Goal: Task Accomplishment & Management: Manage account settings

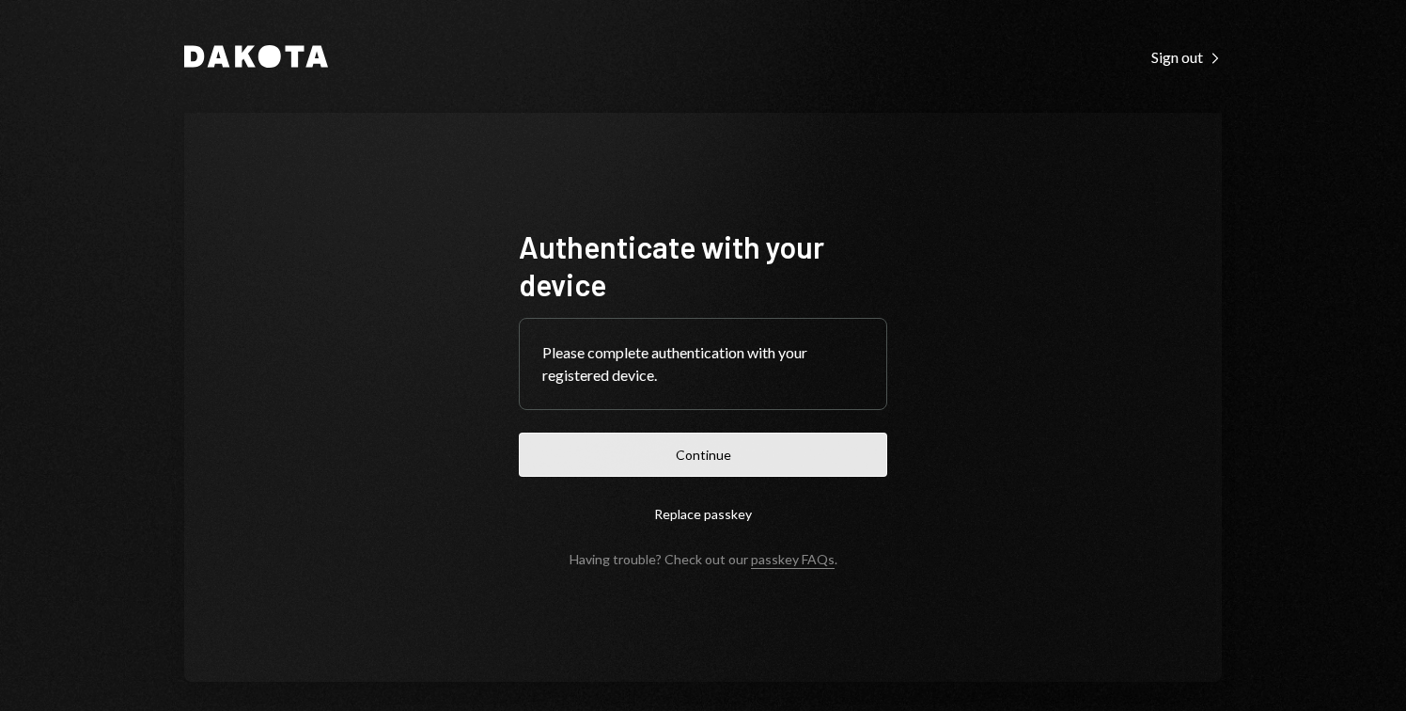
click at [813, 449] on button "Continue" at bounding box center [703, 454] width 368 height 44
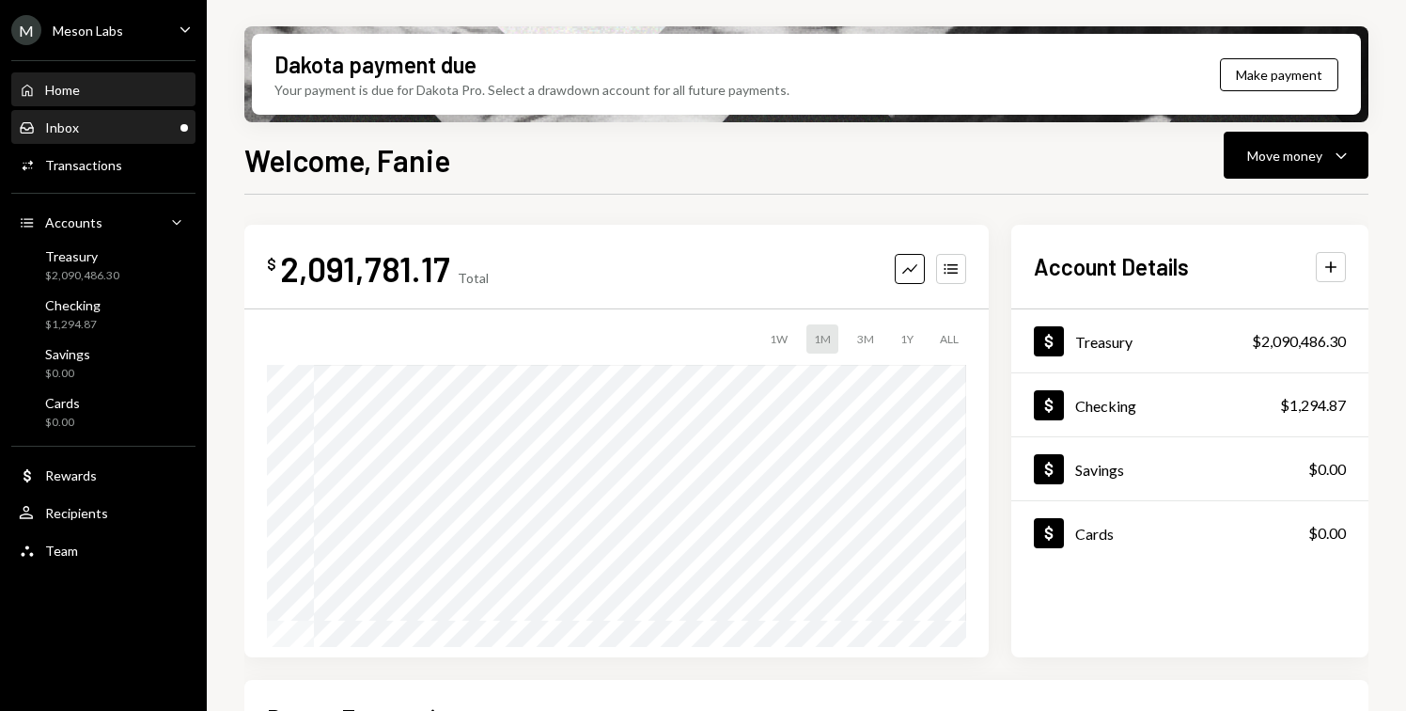
click at [107, 128] on div "Inbox Inbox" at bounding box center [103, 127] width 169 height 17
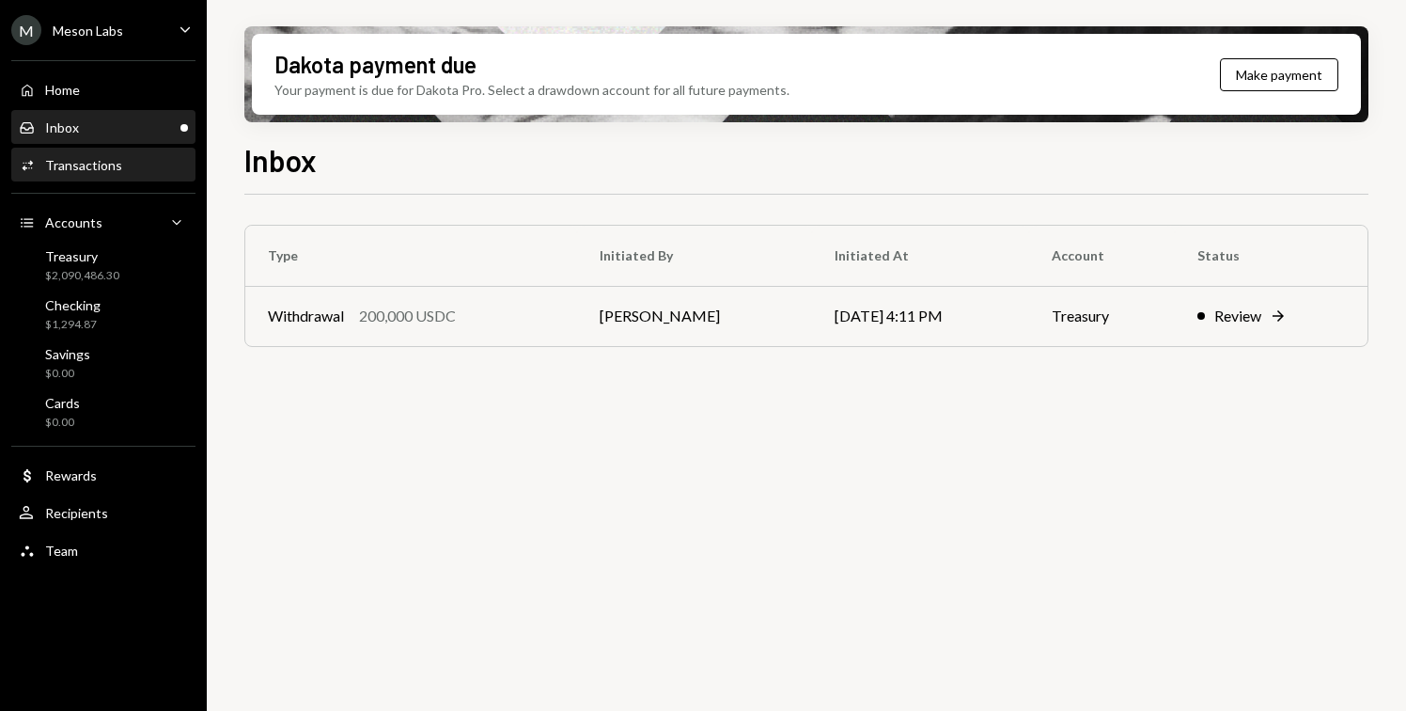
click at [119, 173] on div "Activities Transactions" at bounding box center [103, 165] width 169 height 17
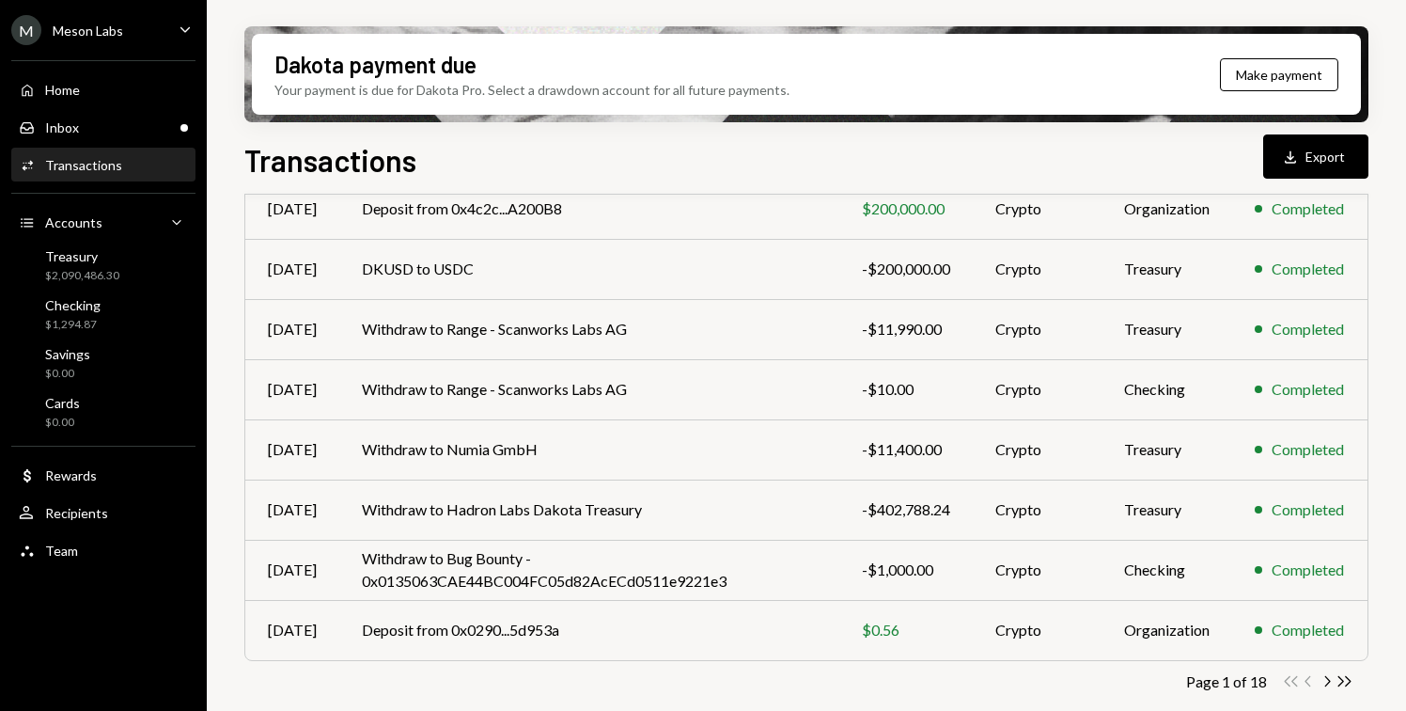
scroll to position [360, 0]
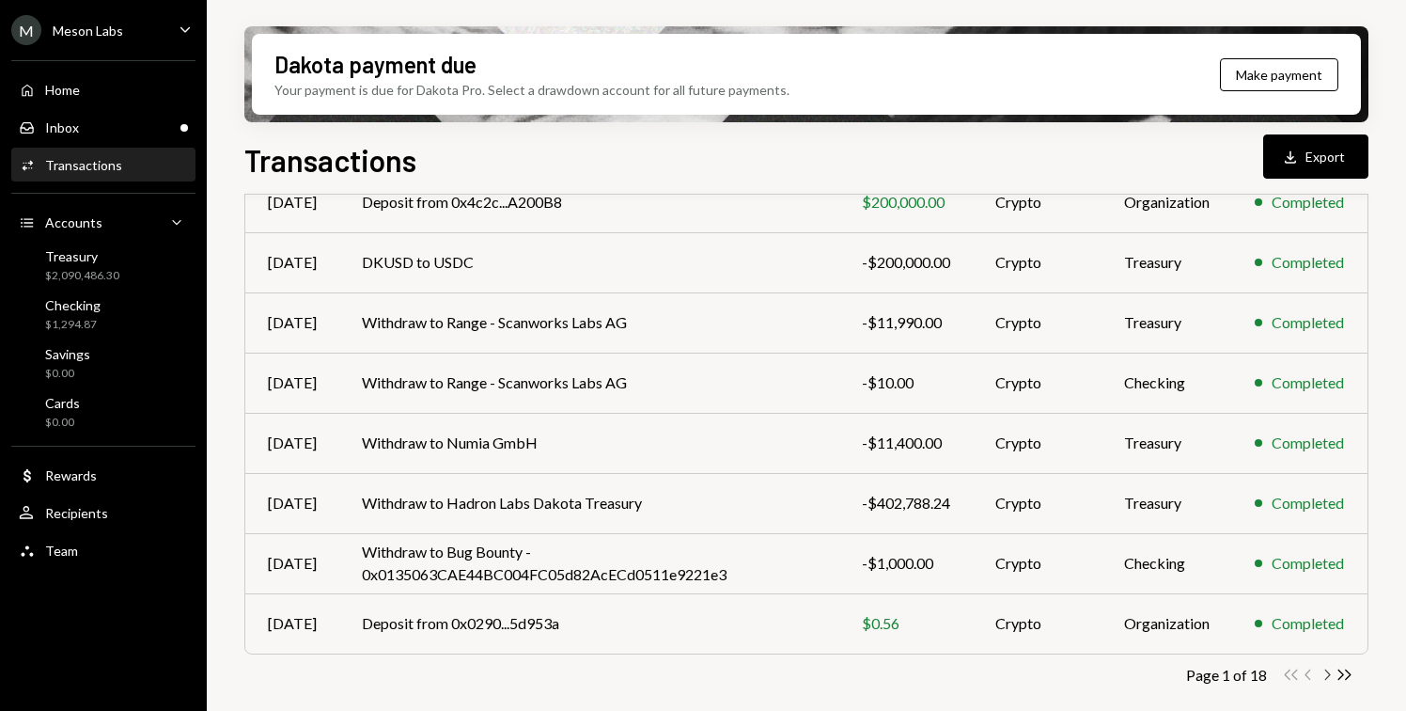
click at [1324, 676] on icon "Chevron Right" at bounding box center [1327, 675] width 18 height 18
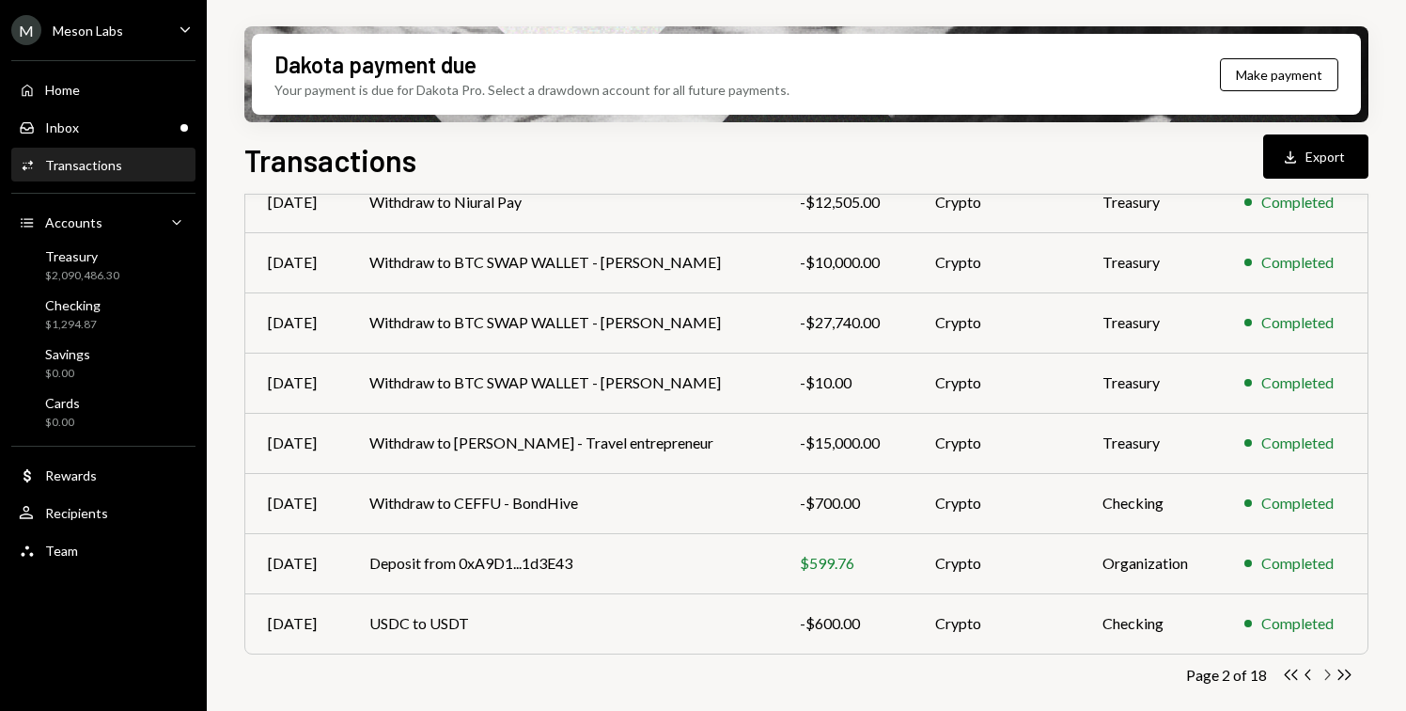
click at [1325, 673] on icon "Chevron Right" at bounding box center [1327, 675] width 18 height 18
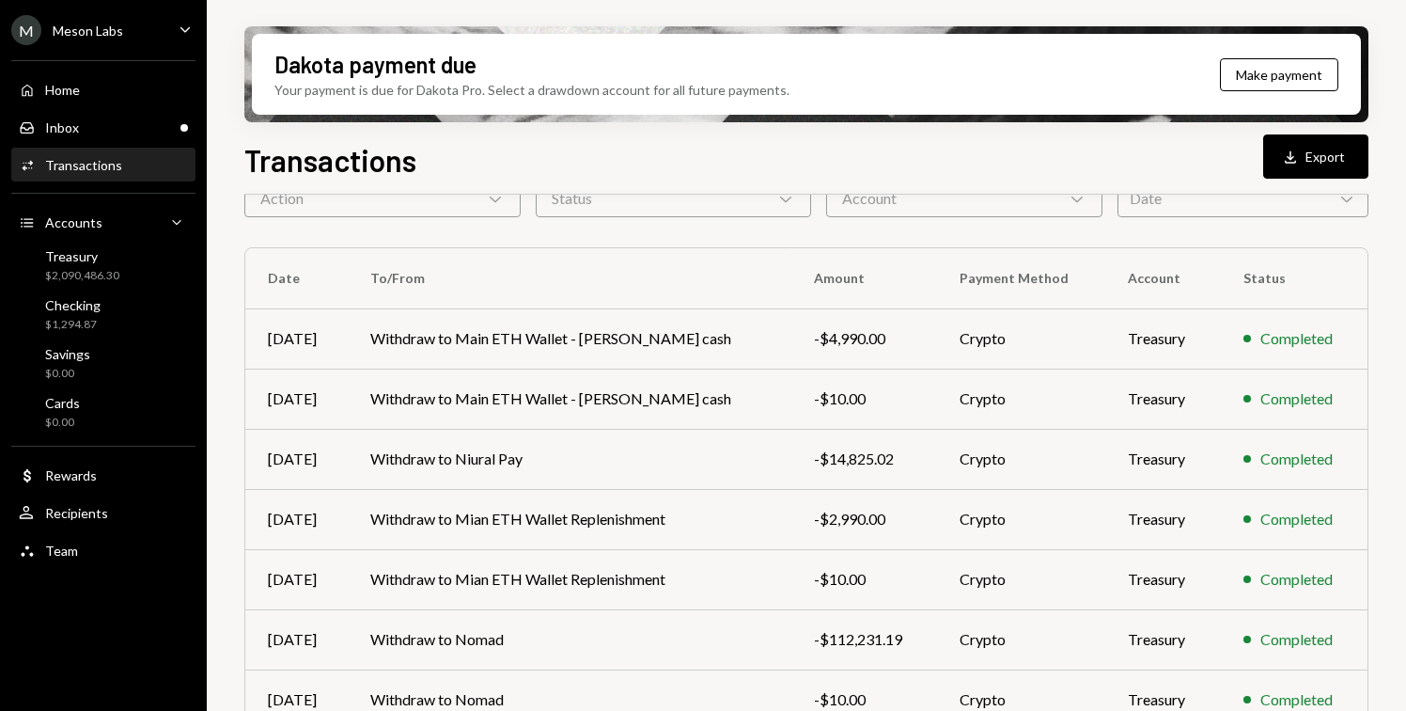
scroll to position [101, 0]
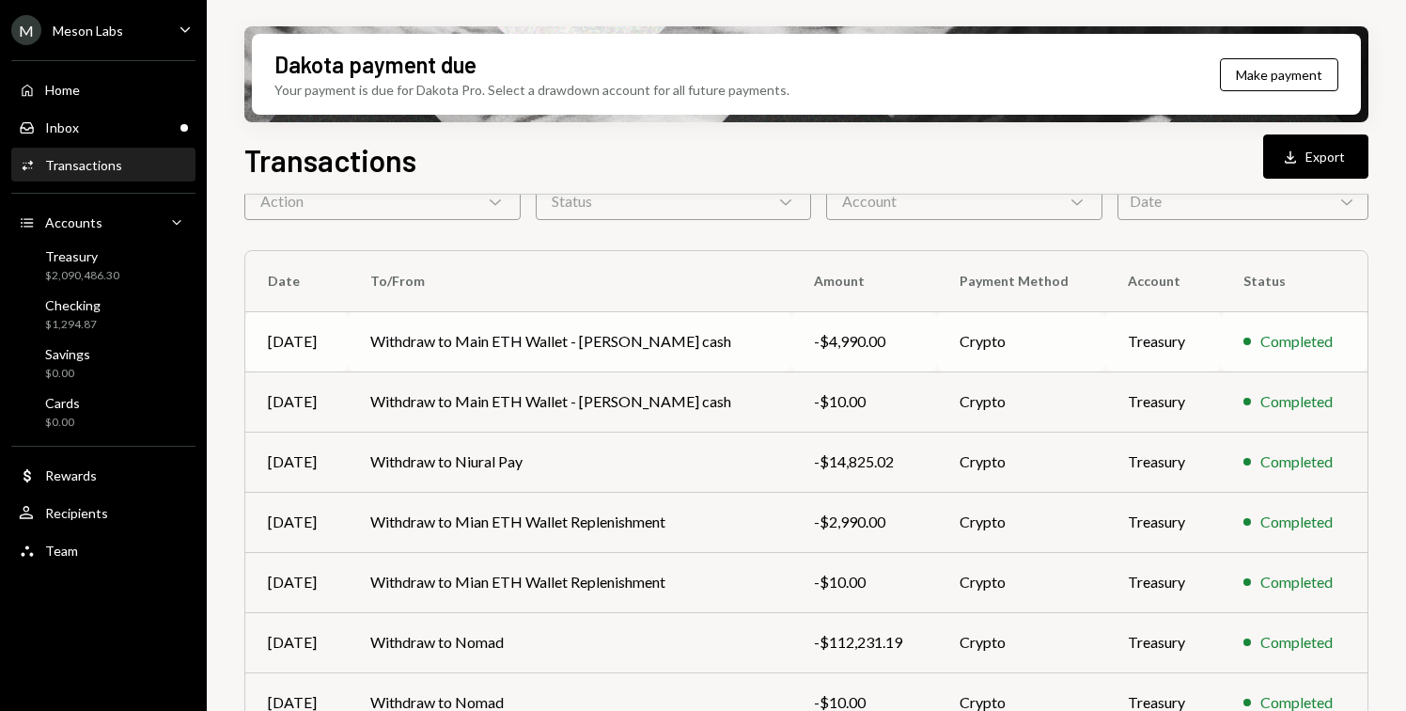
click at [632, 337] on td "Withdraw to Main ETH Wallet - Petty cash" at bounding box center [569, 341] width 443 height 60
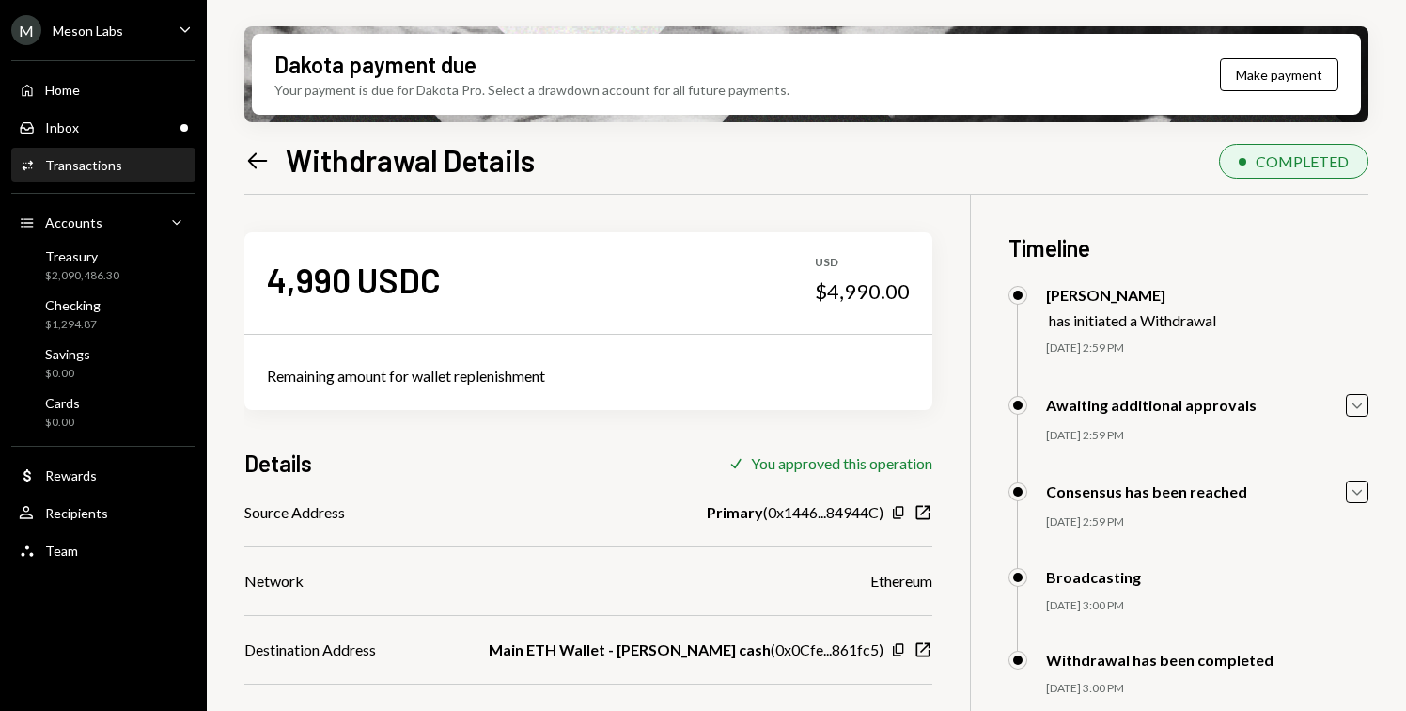
click at [251, 167] on icon "Left Arrow" at bounding box center [257, 161] width 26 height 26
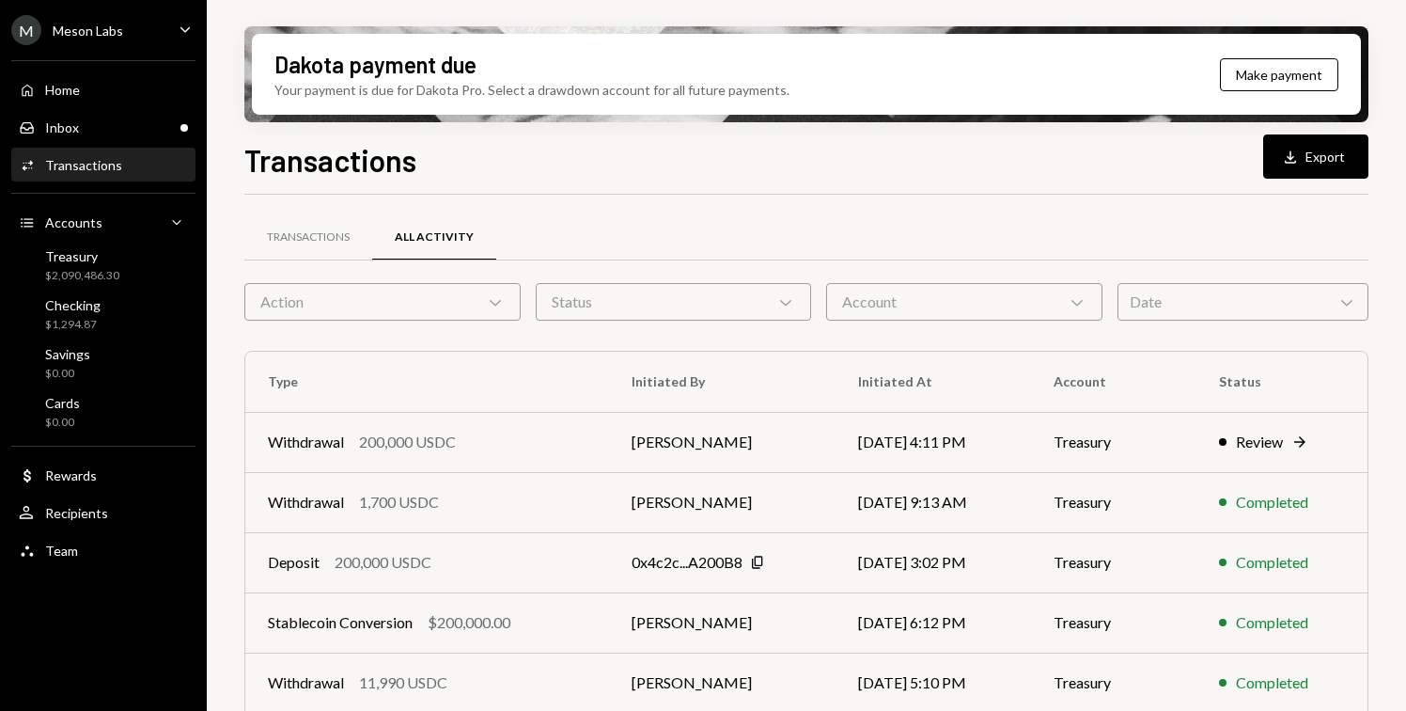
click at [128, 169] on div "Activities Transactions" at bounding box center [103, 165] width 169 height 17
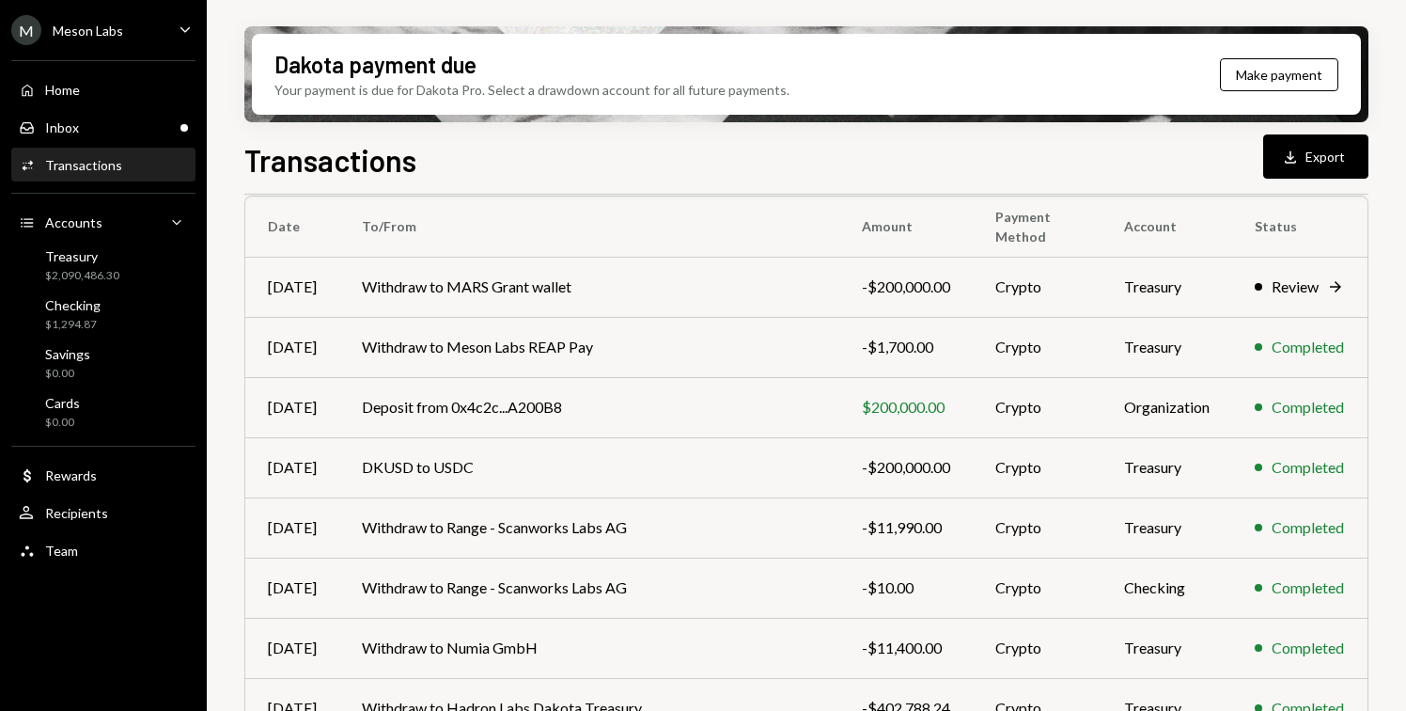
scroll to position [360, 0]
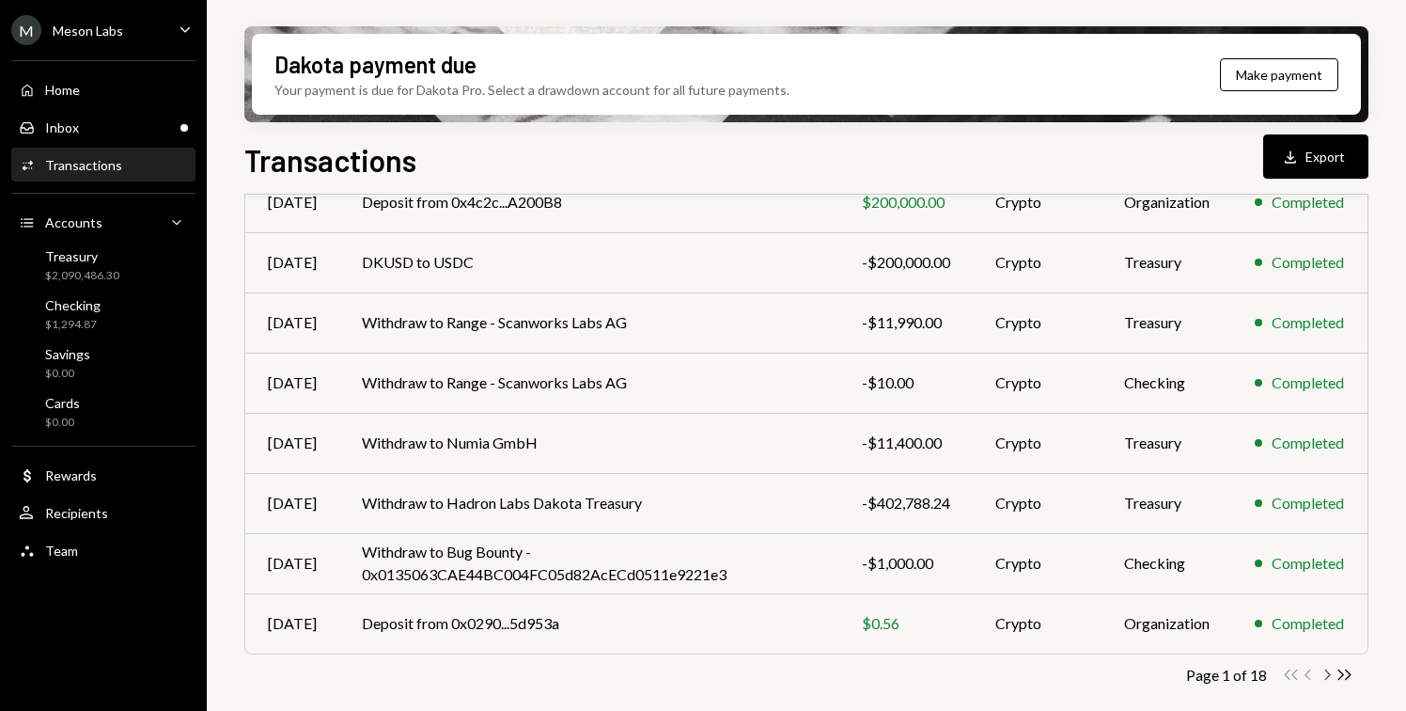
click at [1331, 680] on icon "Chevron Right" at bounding box center [1327, 675] width 18 height 18
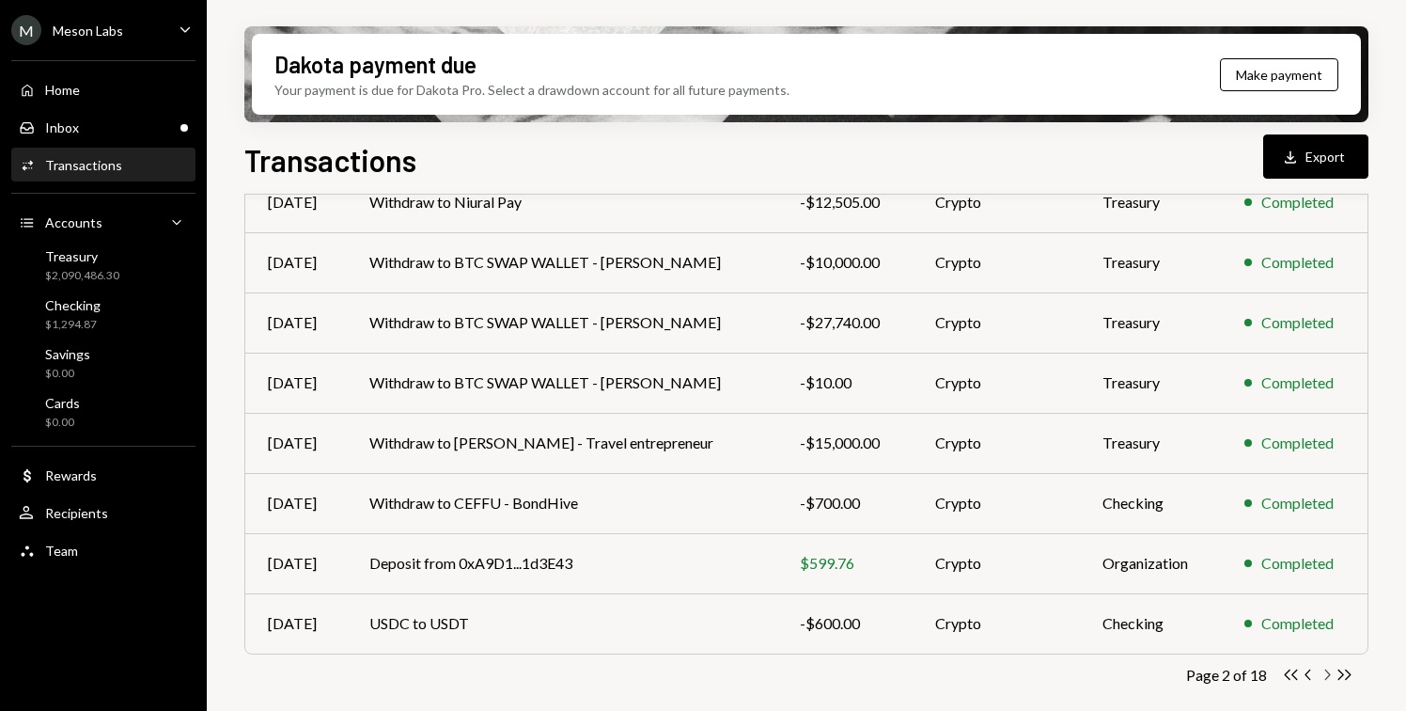
click at [1331, 680] on icon "Chevron Right" at bounding box center [1327, 675] width 18 height 18
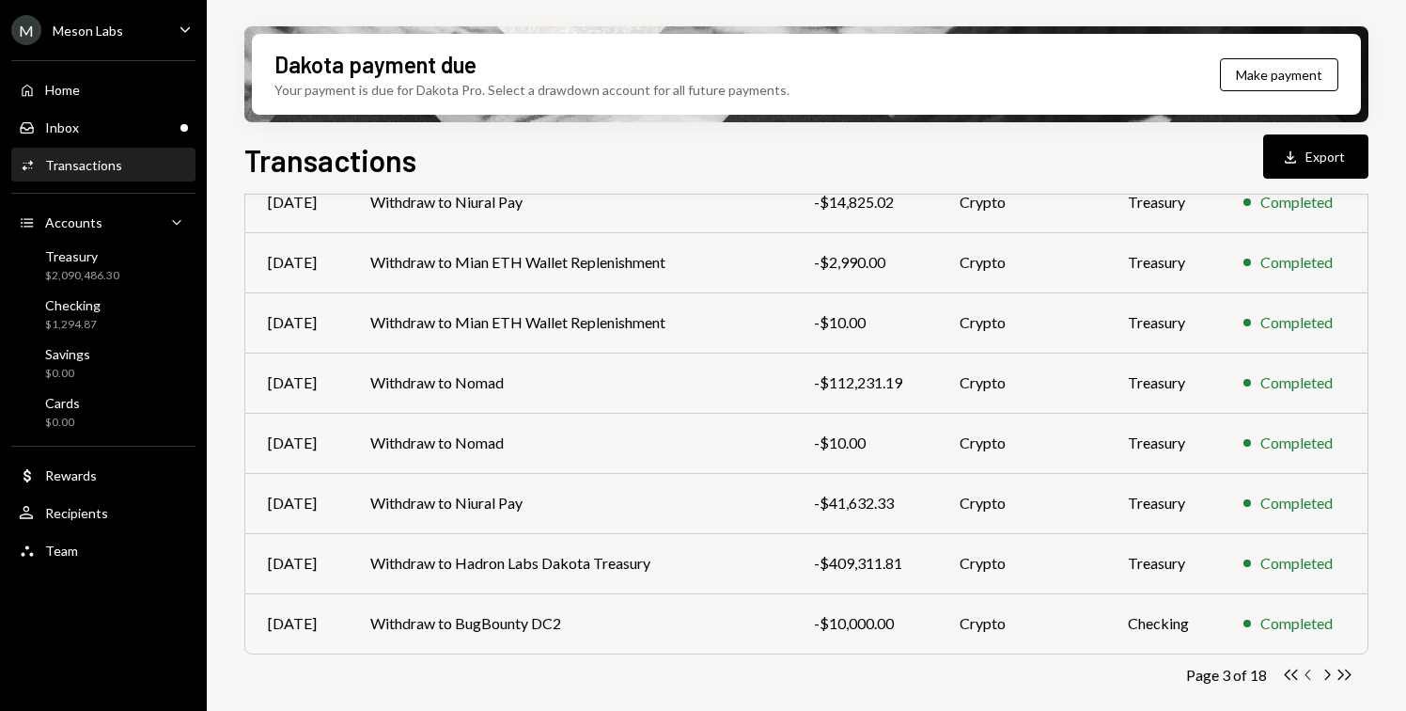
click at [1306, 674] on icon "button" at bounding box center [1308, 674] width 6 height 10
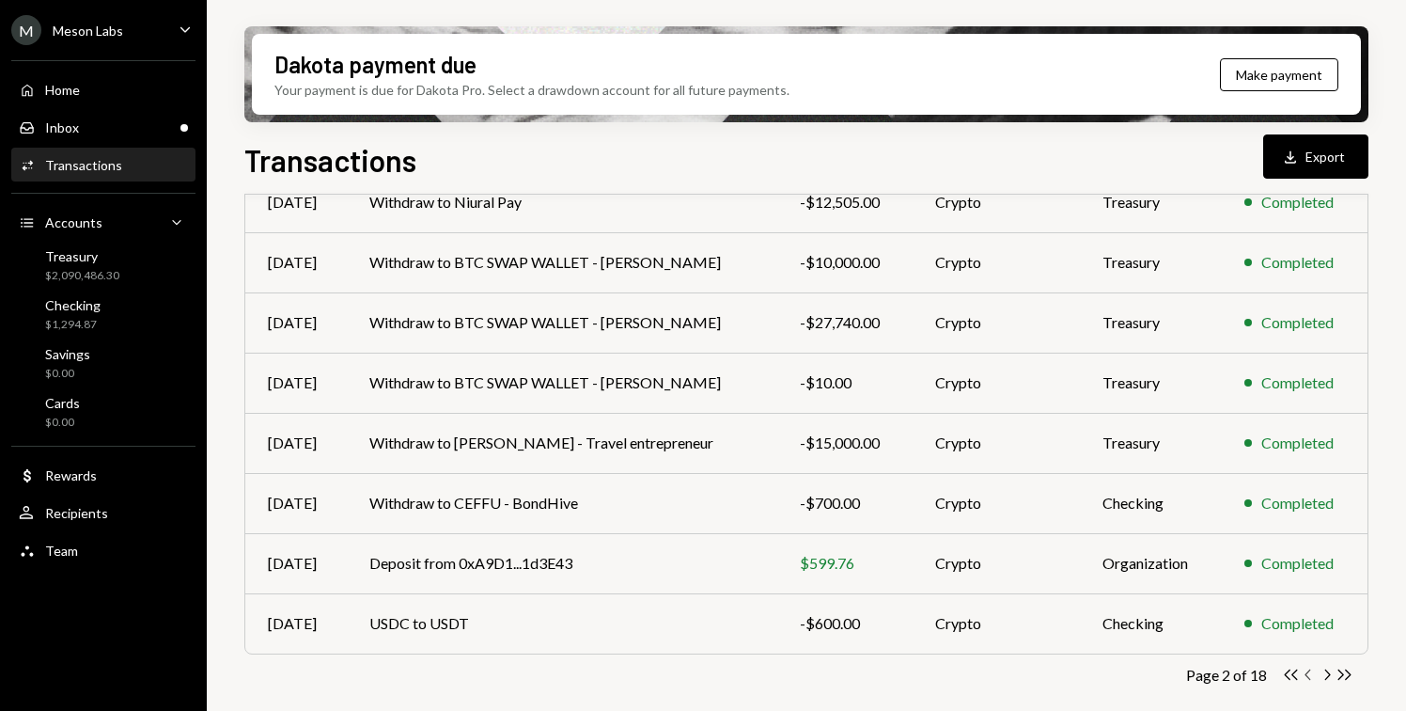
click at [1308, 679] on icon "Chevron Left" at bounding box center [1309, 675] width 18 height 18
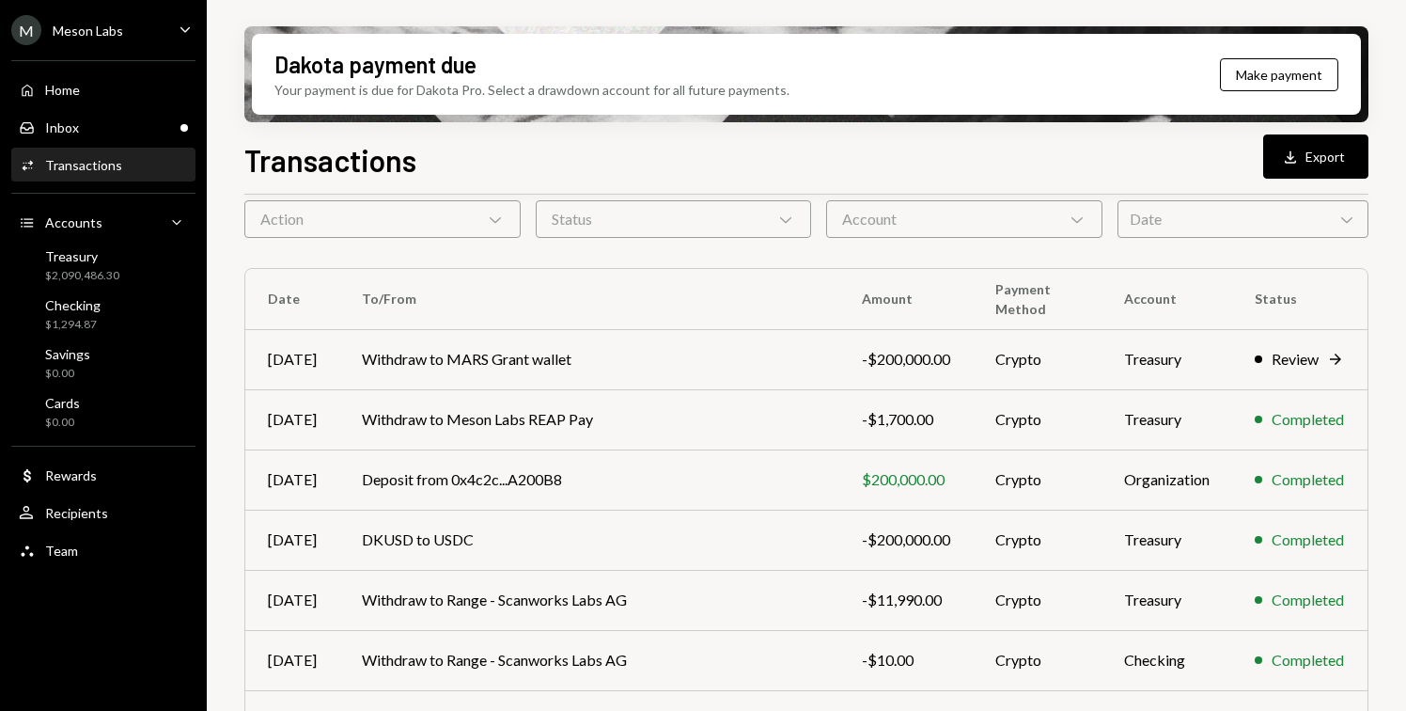
scroll to position [0, 0]
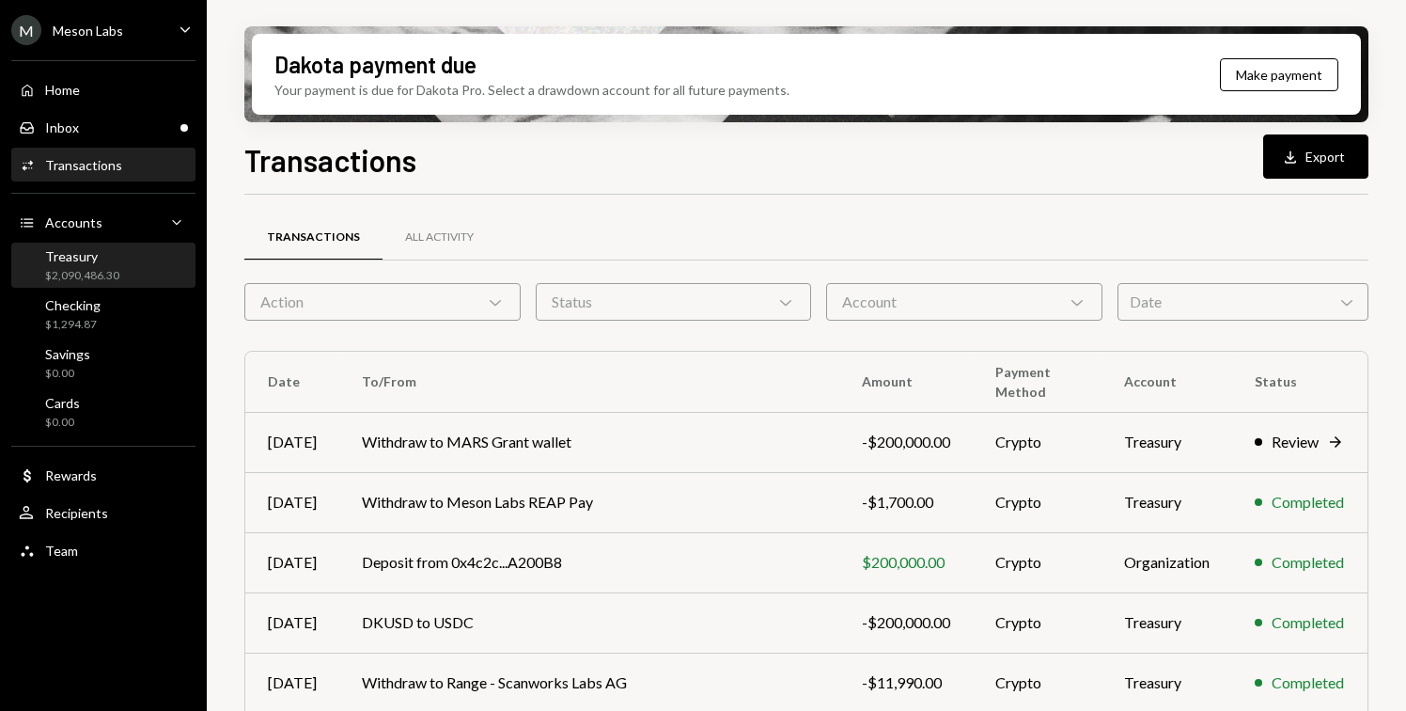
click at [90, 274] on div "$2,090,486.30" at bounding box center [82, 276] width 74 height 16
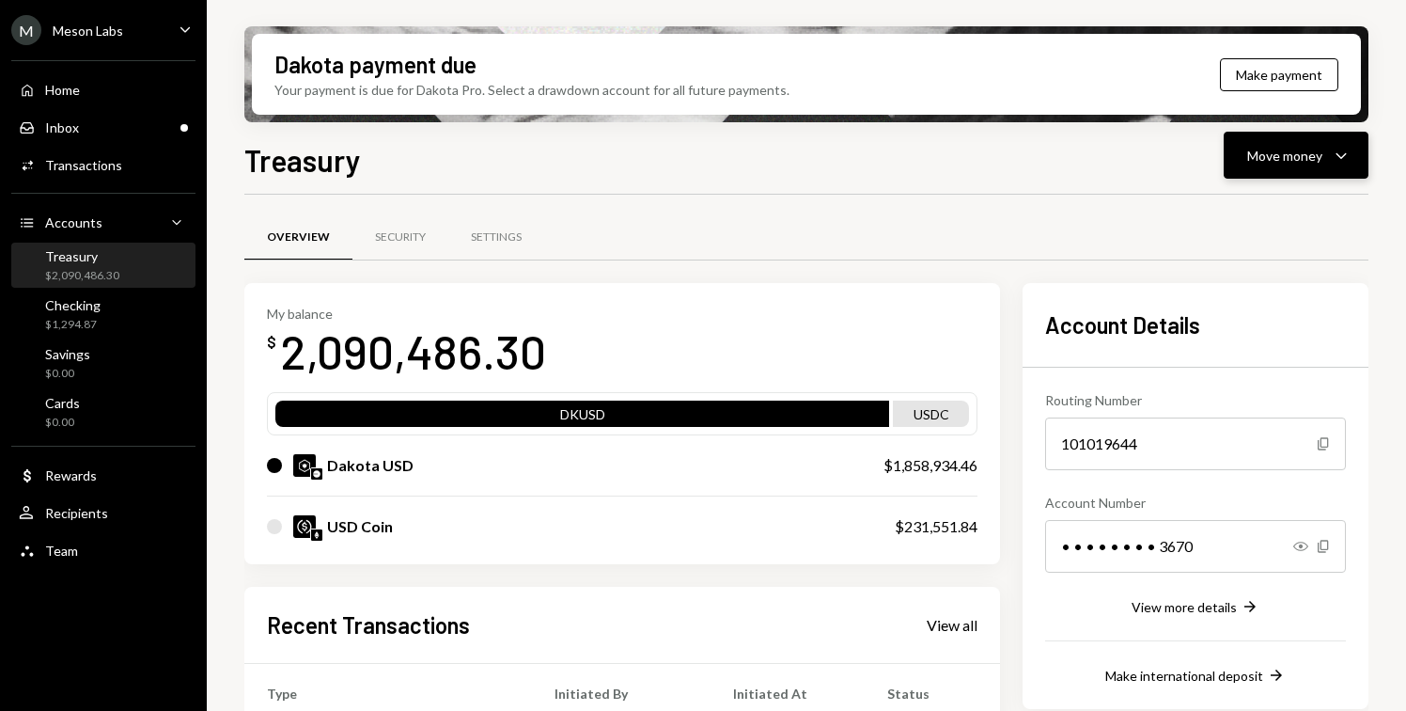
click at [1300, 153] on div "Move money" at bounding box center [1284, 156] width 75 height 20
click at [1260, 197] on div "Withdraw Send" at bounding box center [1267, 212] width 188 height 42
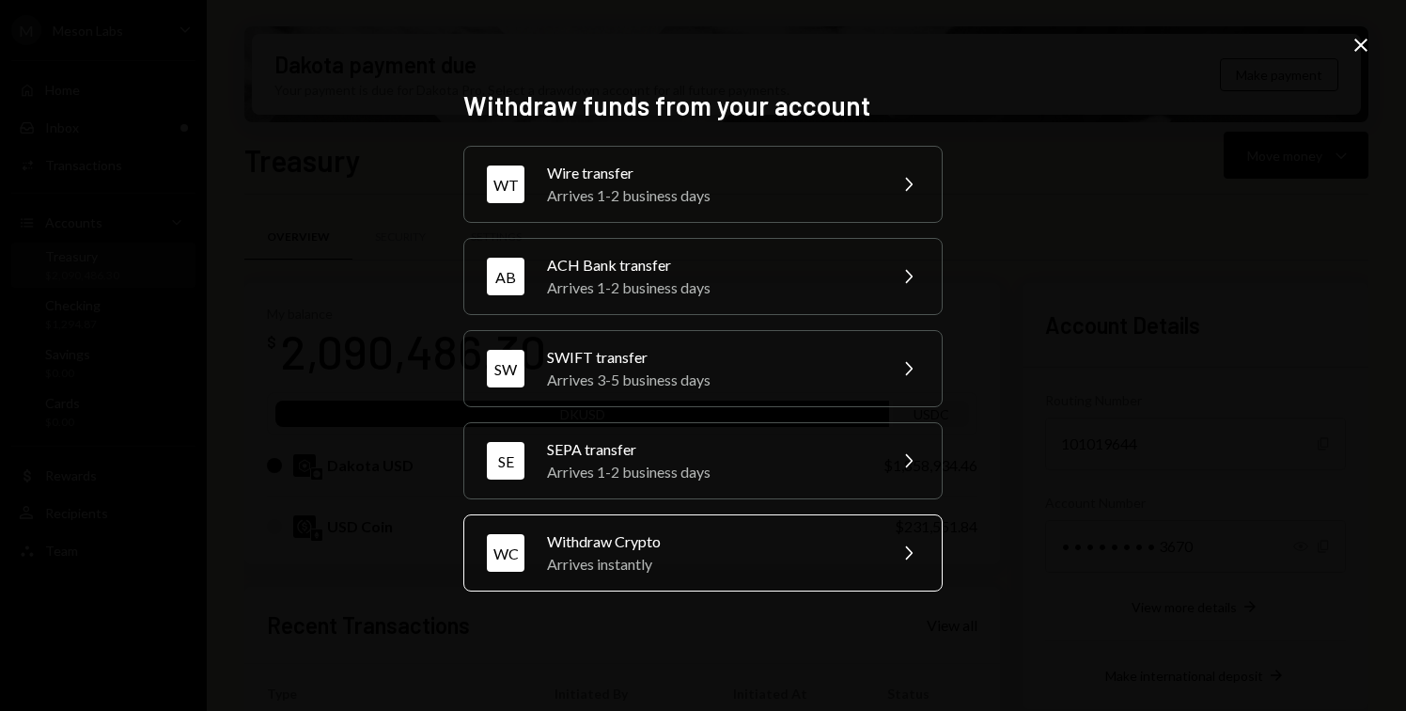
click at [774, 541] on div "Withdraw Crypto" at bounding box center [710, 541] width 327 height 23
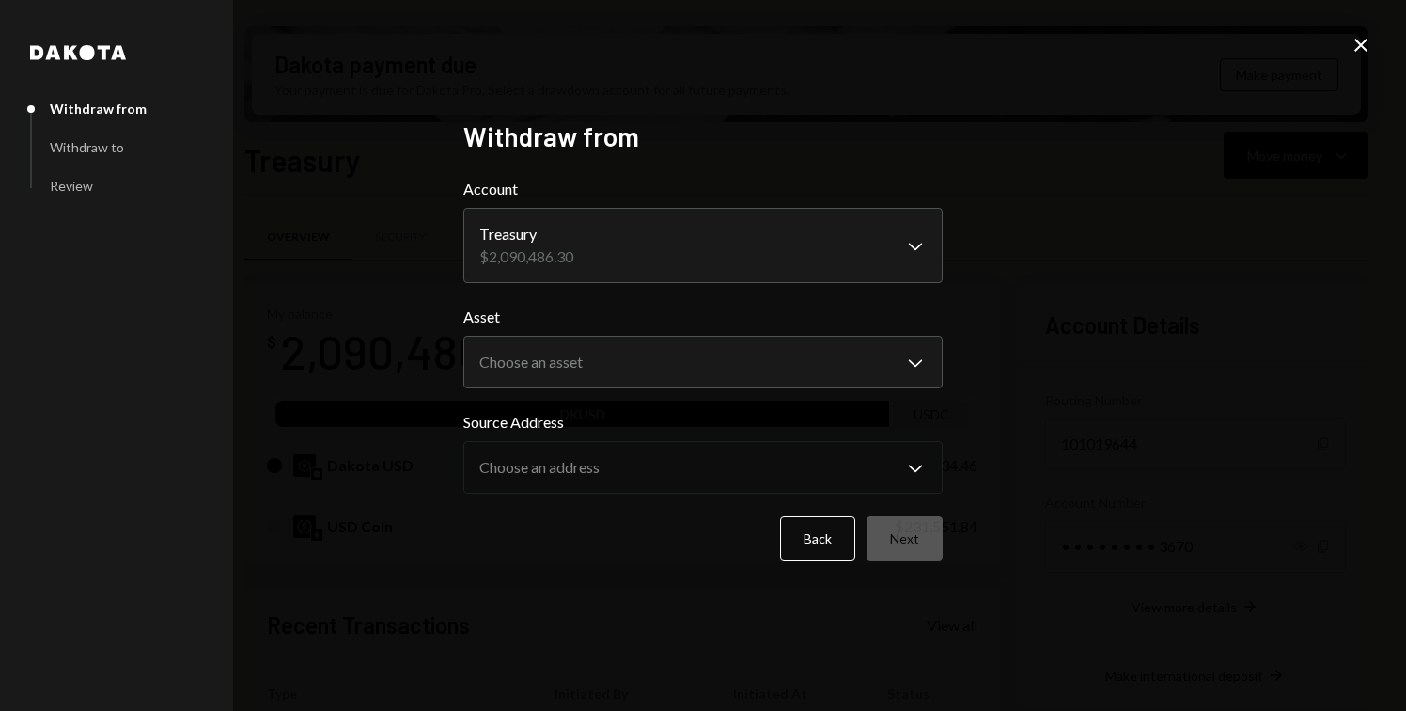
click at [1362, 36] on icon "Close" at bounding box center [1361, 45] width 23 height 23
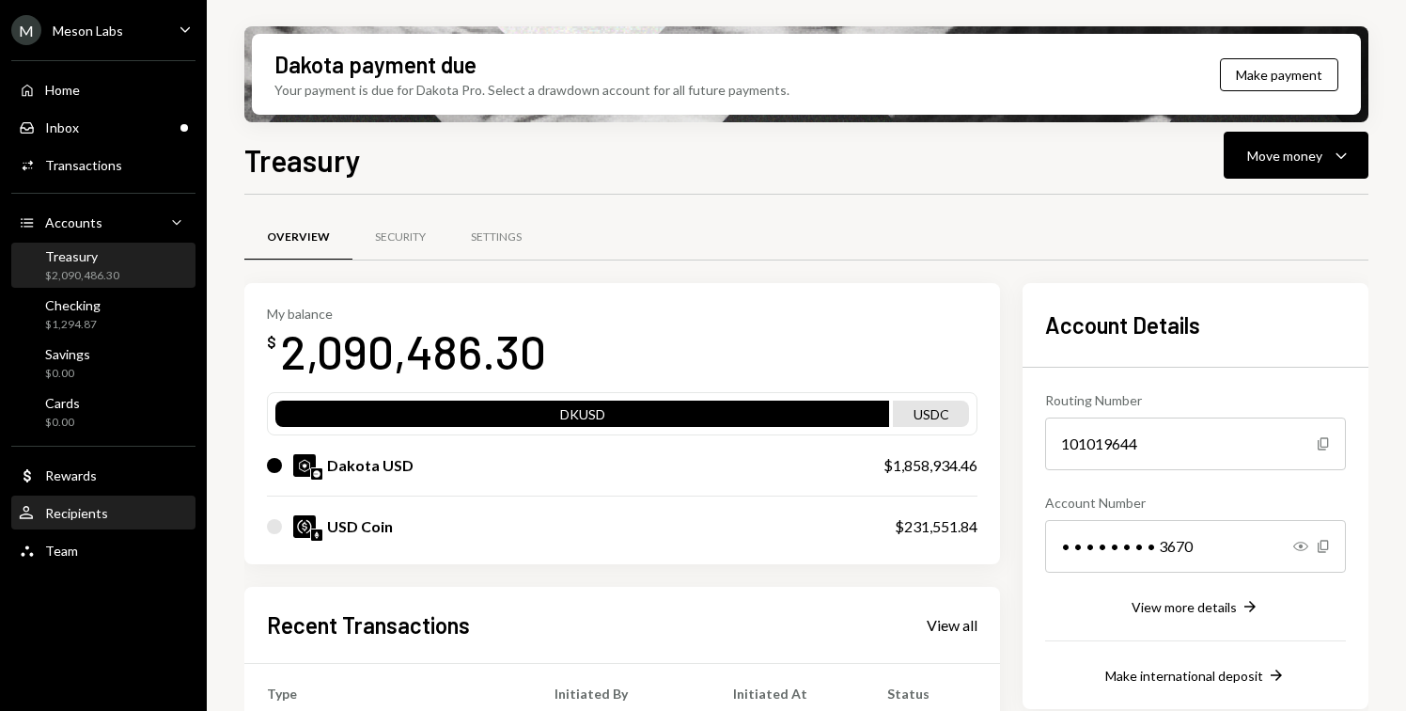
click at [81, 499] on div "User Recipients" at bounding box center [103, 513] width 169 height 32
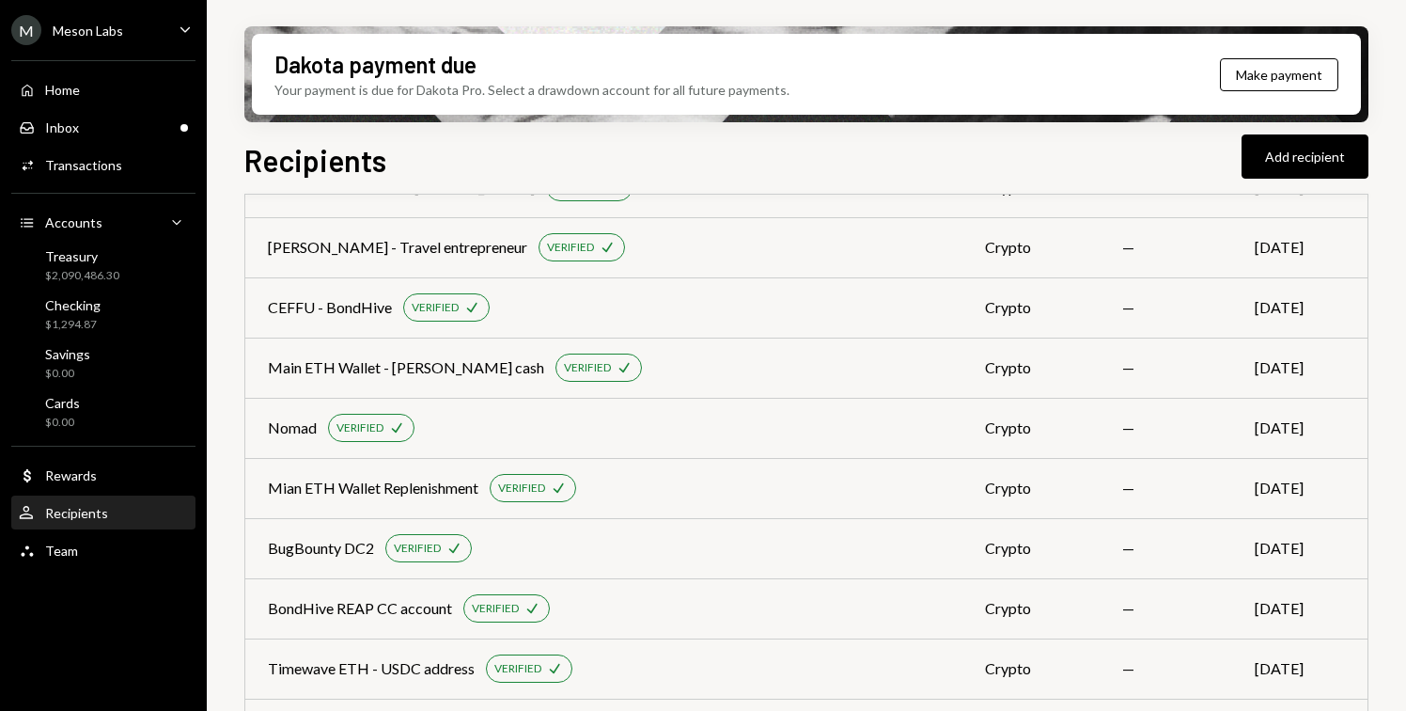
scroll to position [546, 0]
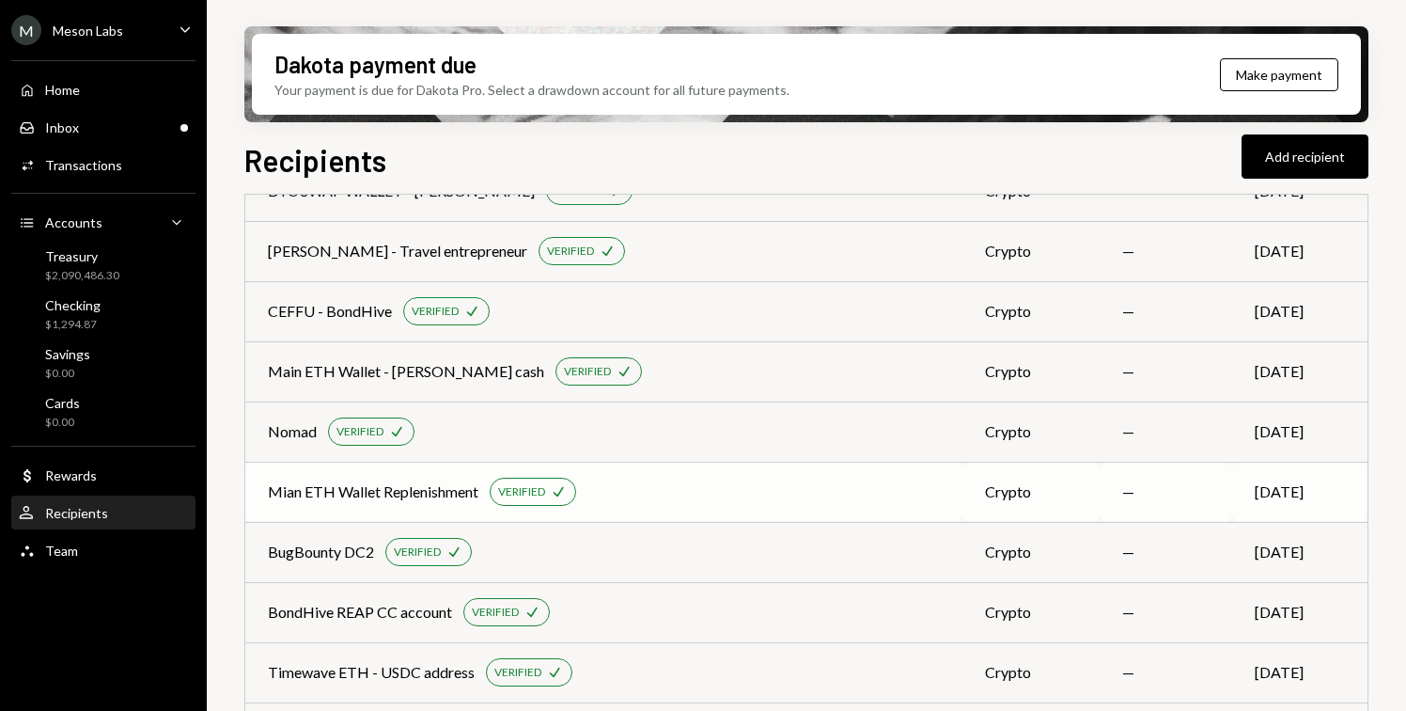
click at [644, 499] on div "Mian ETH Wallet Replenishment VERIFIED Check" at bounding box center [604, 492] width 672 height 28
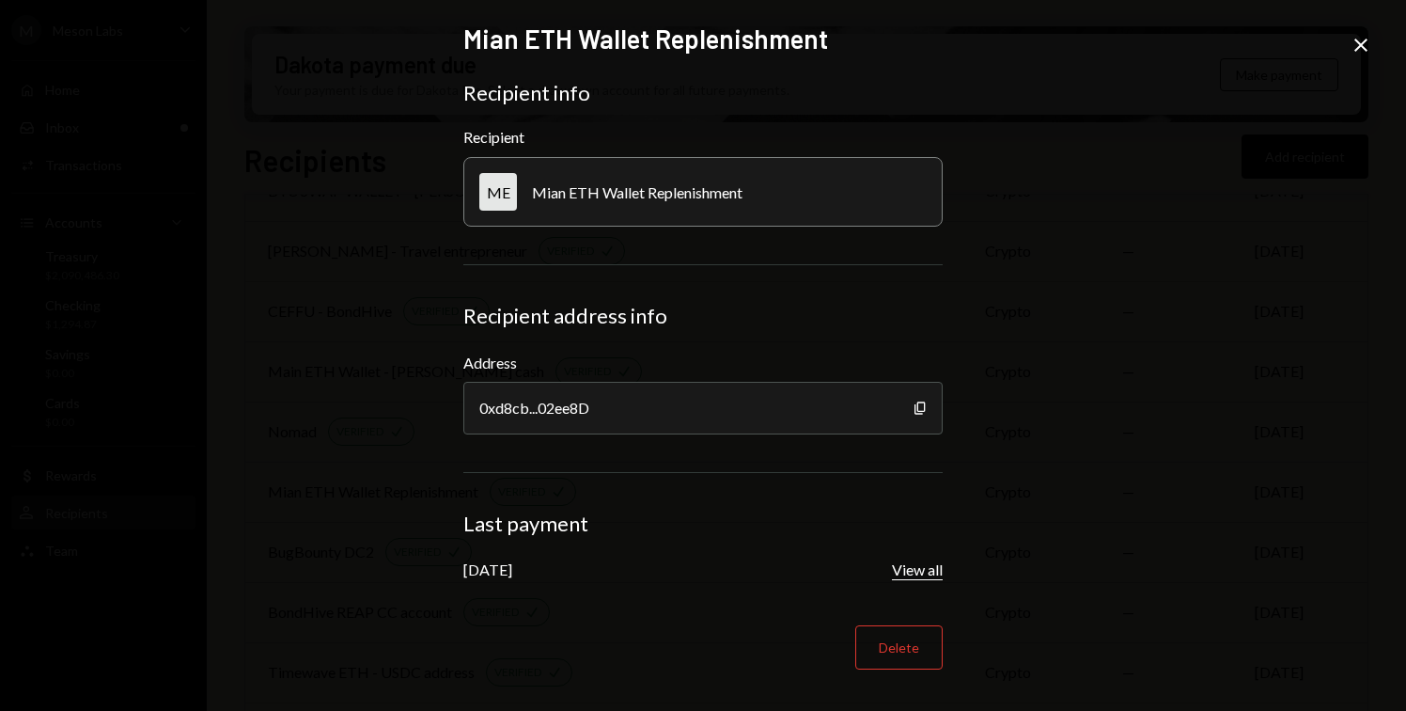
click at [906, 570] on button "View all" at bounding box center [917, 570] width 51 height 20
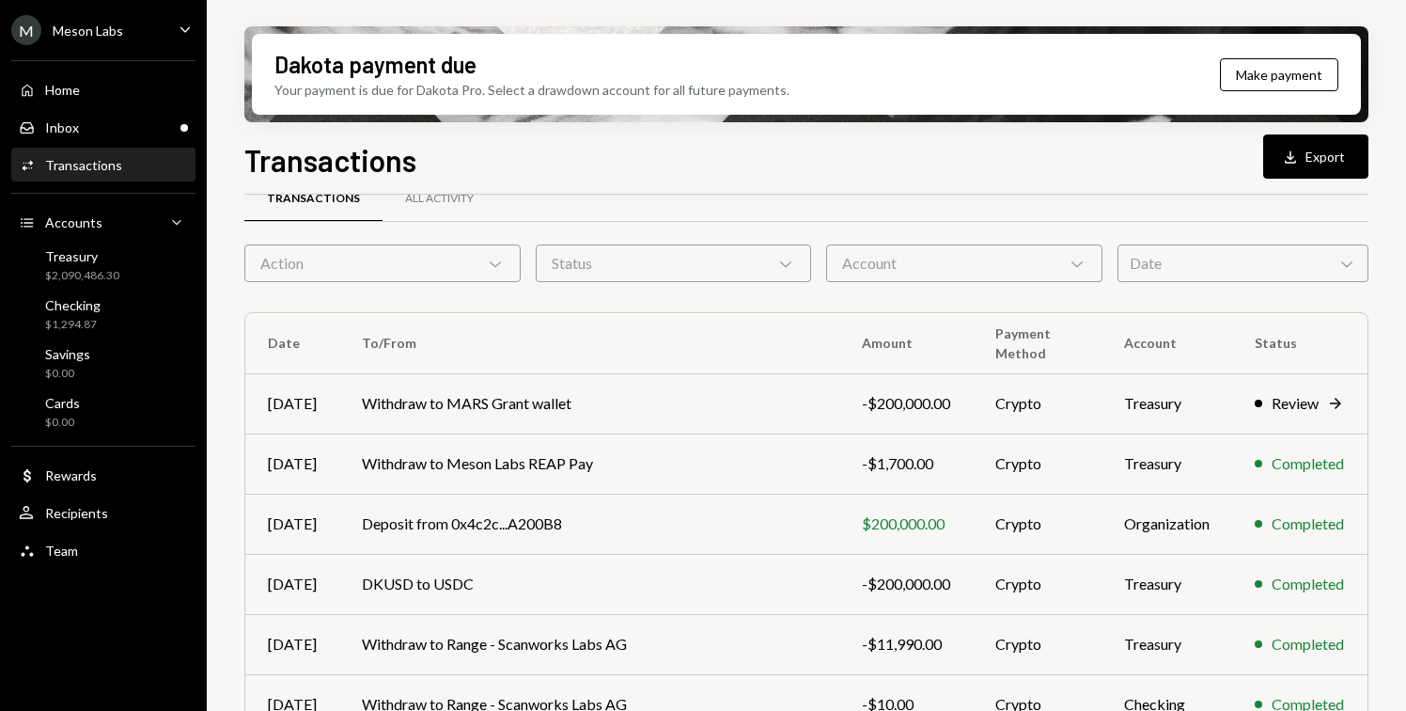
scroll to position [40, 0]
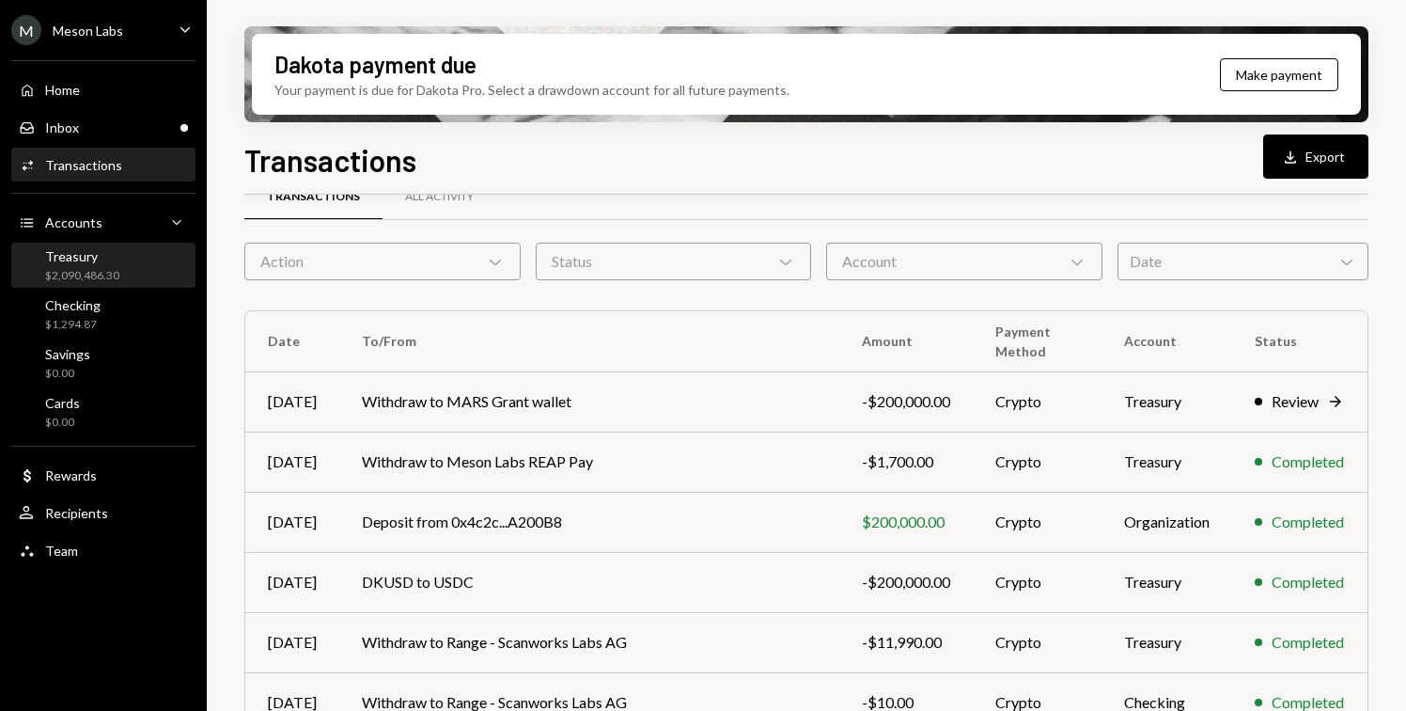
click at [119, 280] on div "Treasury $2,090,486.30" at bounding box center [103, 266] width 169 height 36
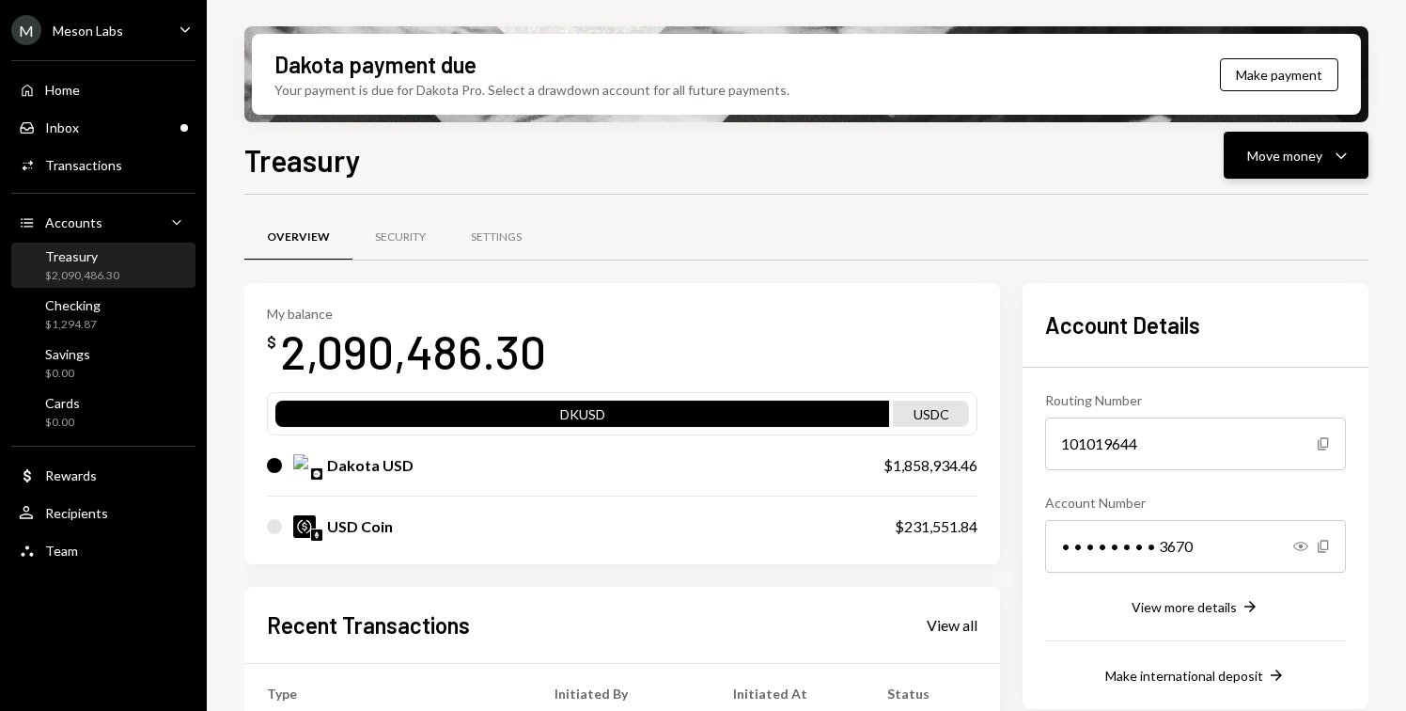
click at [1312, 143] on button "Move money Caret Down" at bounding box center [1296, 155] width 145 height 47
click at [1245, 222] on div "Withdraw Send" at bounding box center [1267, 212] width 188 height 42
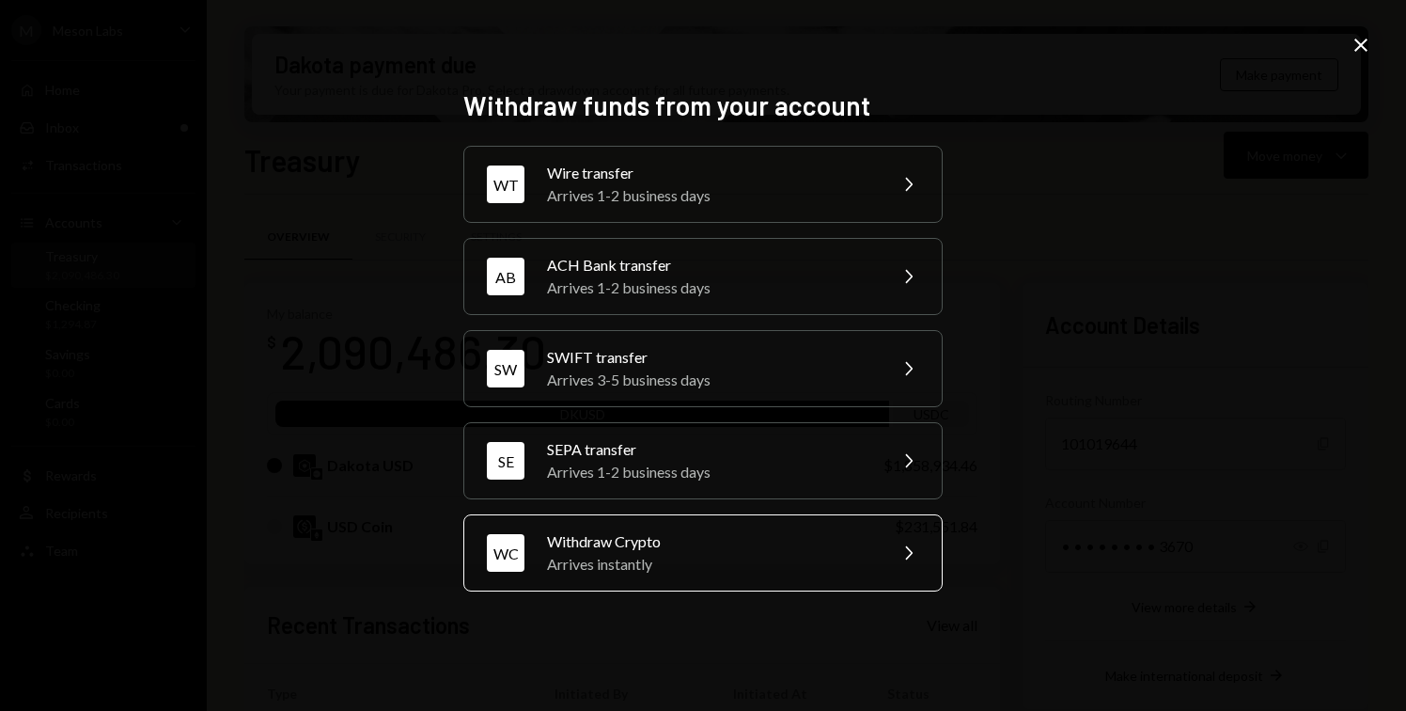
click at [766, 558] on div "Arrives instantly" at bounding box center [710, 564] width 327 height 23
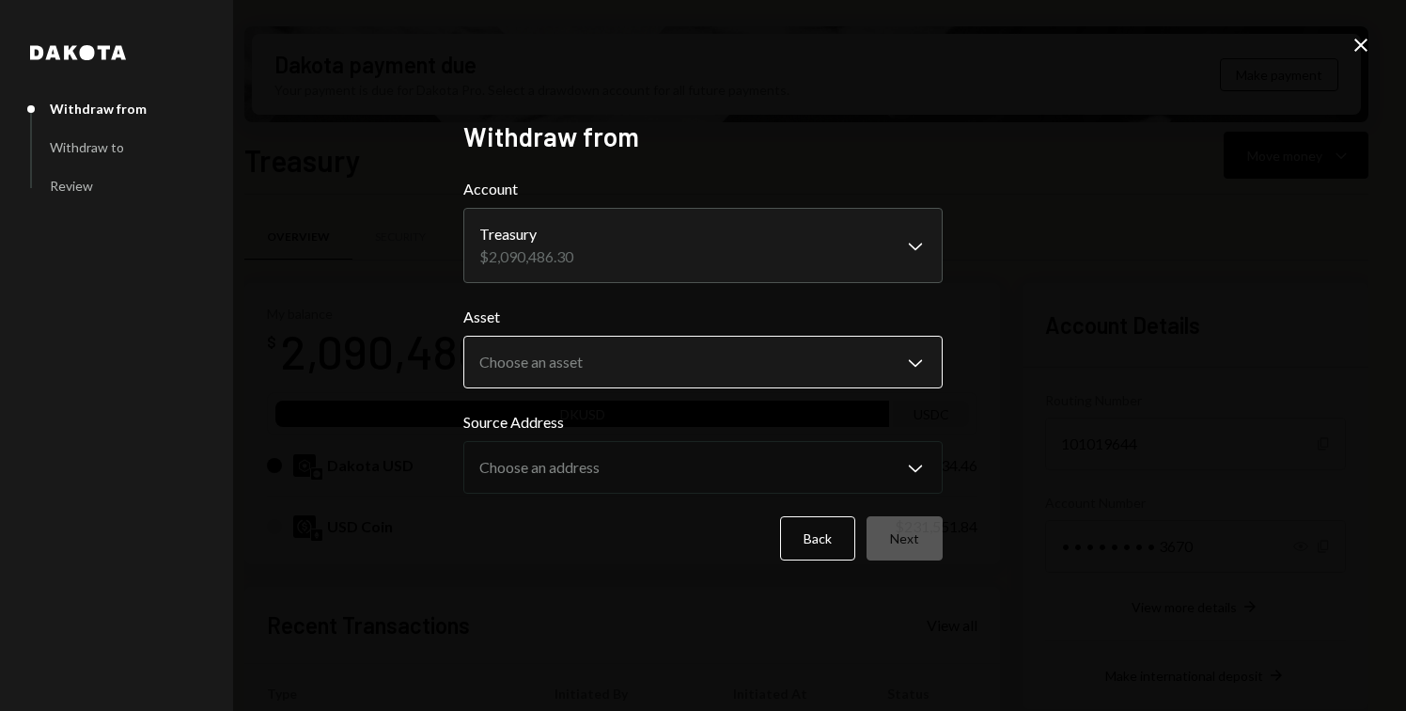
click at [674, 382] on body "M Meson Labs Caret Down Home Home Inbox Inbox Activities Transactions Accounts …" at bounding box center [703, 355] width 1406 height 711
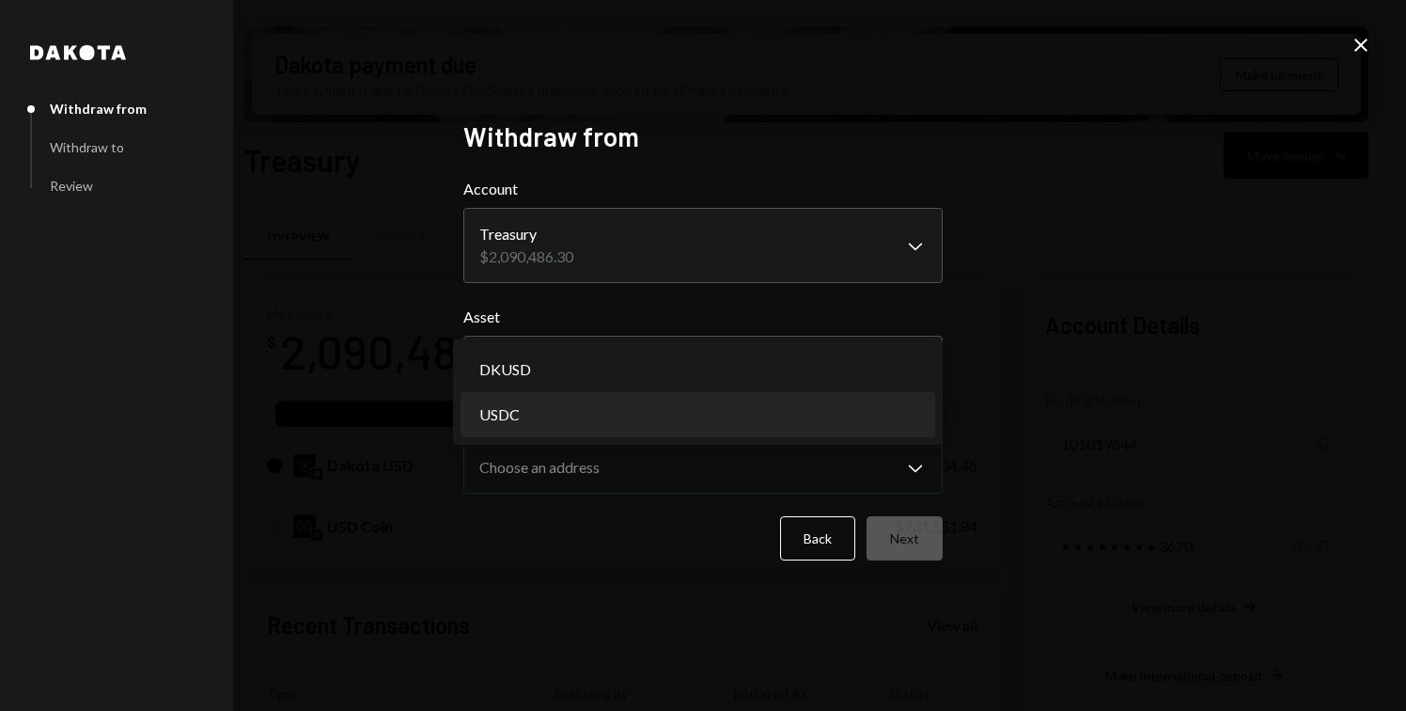
select select "****"
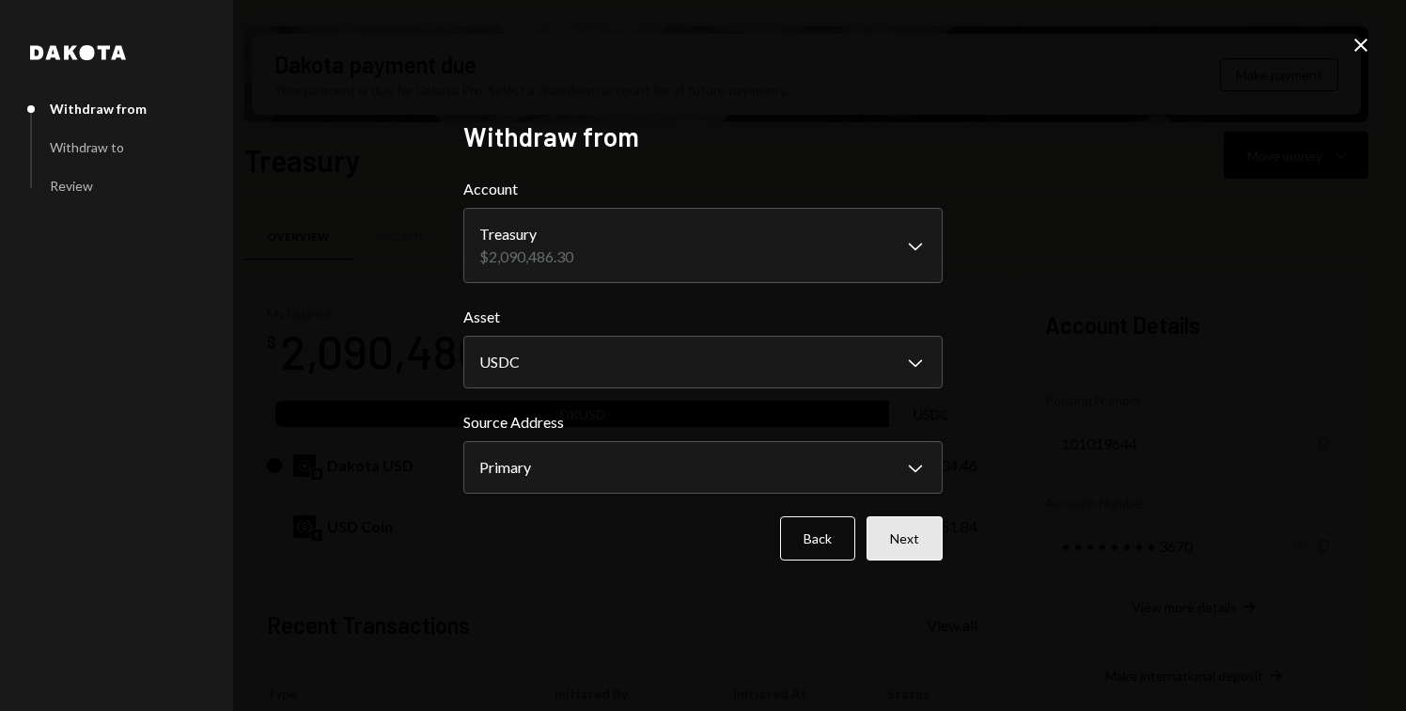
click at [909, 537] on button "Next" at bounding box center [905, 538] width 76 height 44
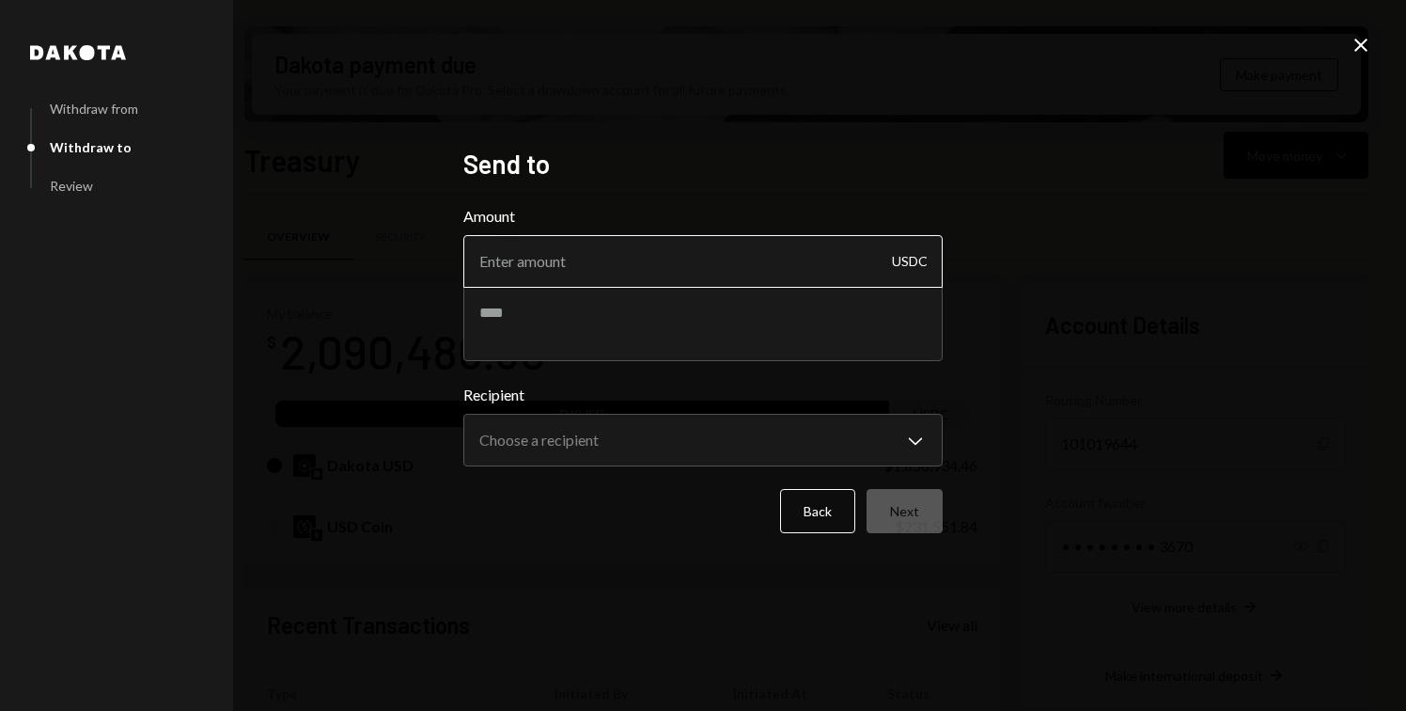
click at [662, 271] on input "Amount" at bounding box center [702, 261] width 479 height 53
type input "5"
type input "4999"
click at [609, 309] on textarea at bounding box center [702, 323] width 479 height 75
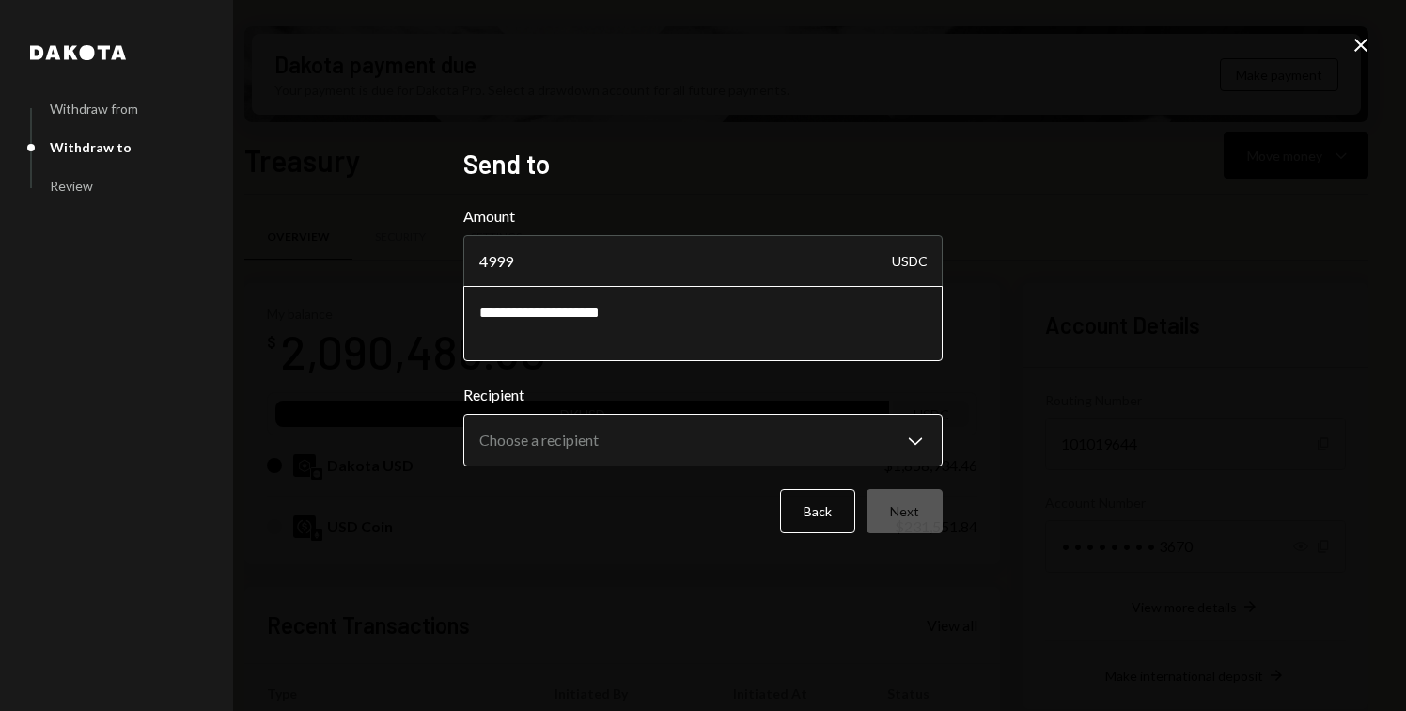
type textarea "**********"
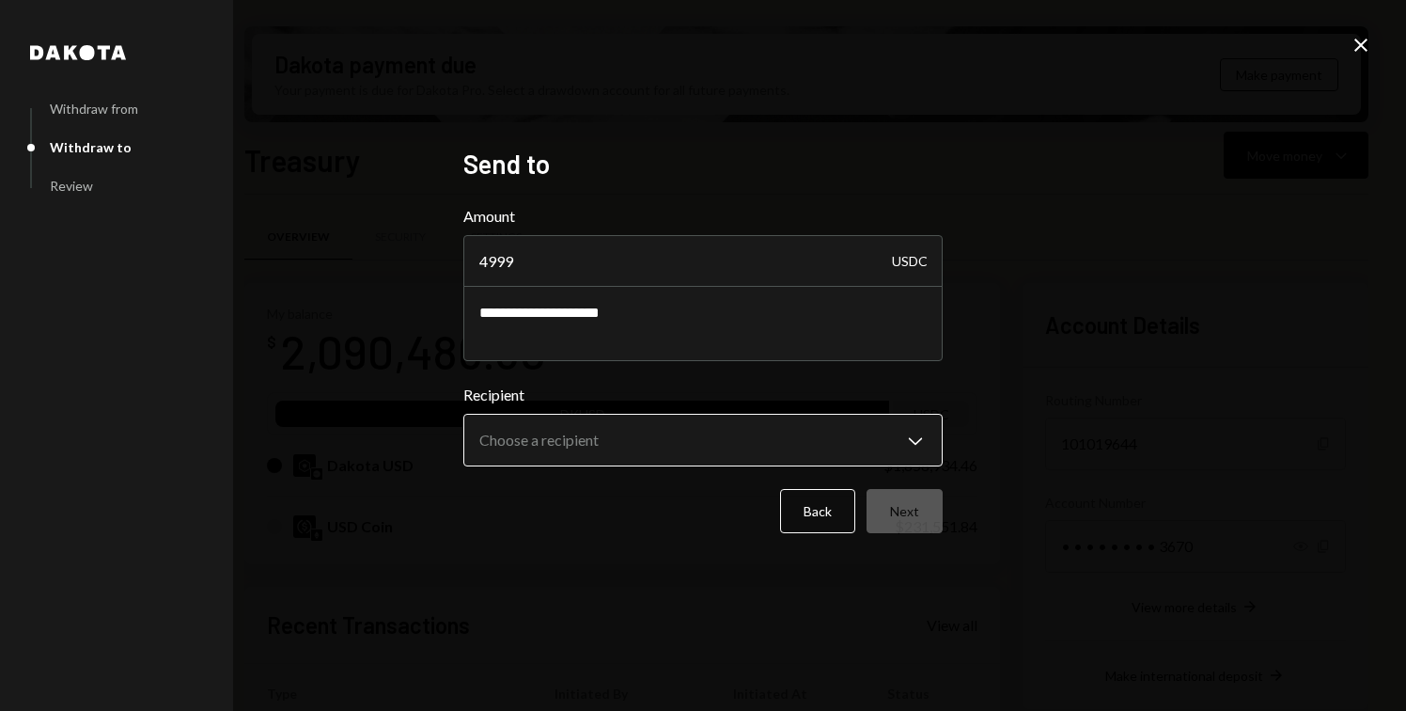
click at [581, 448] on body "M Meson Labs Caret Down Home Home Inbox Inbox Activities Transactions Accounts …" at bounding box center [703, 355] width 1406 height 711
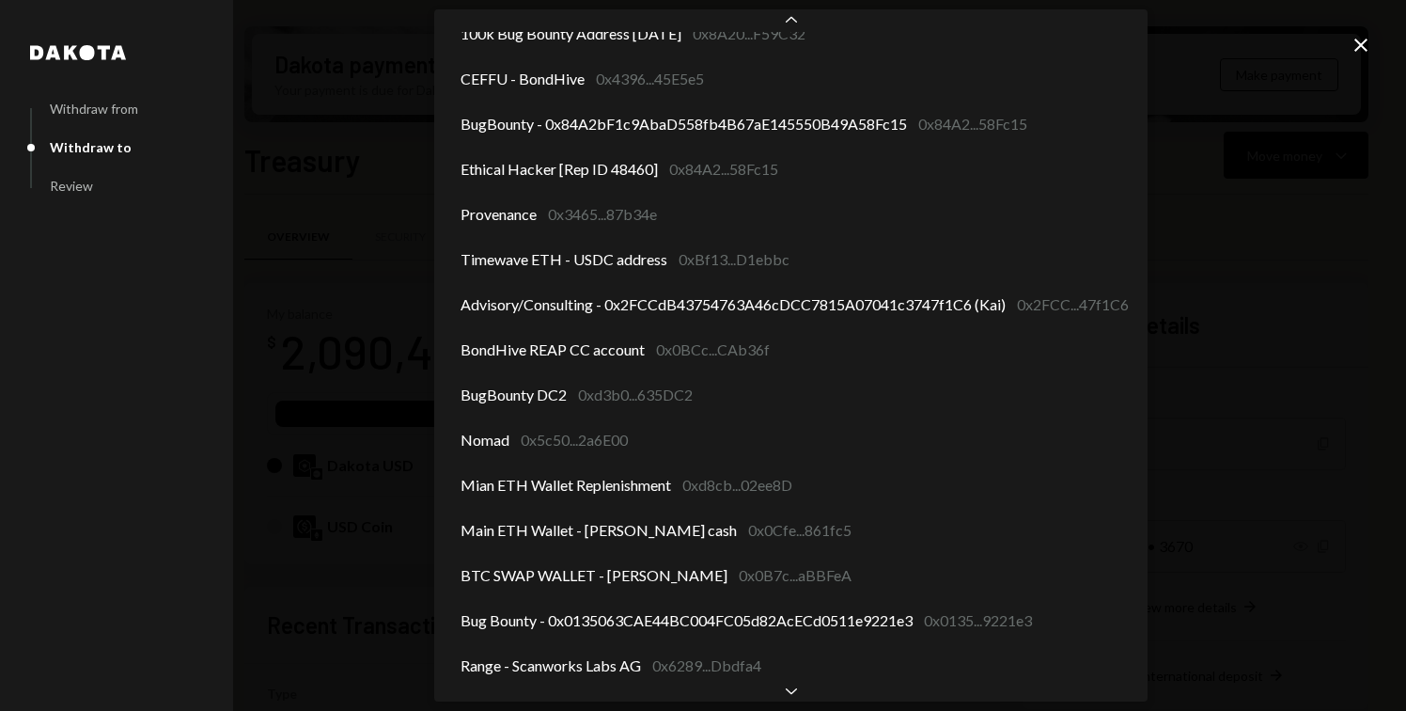
scroll to position [925, 0]
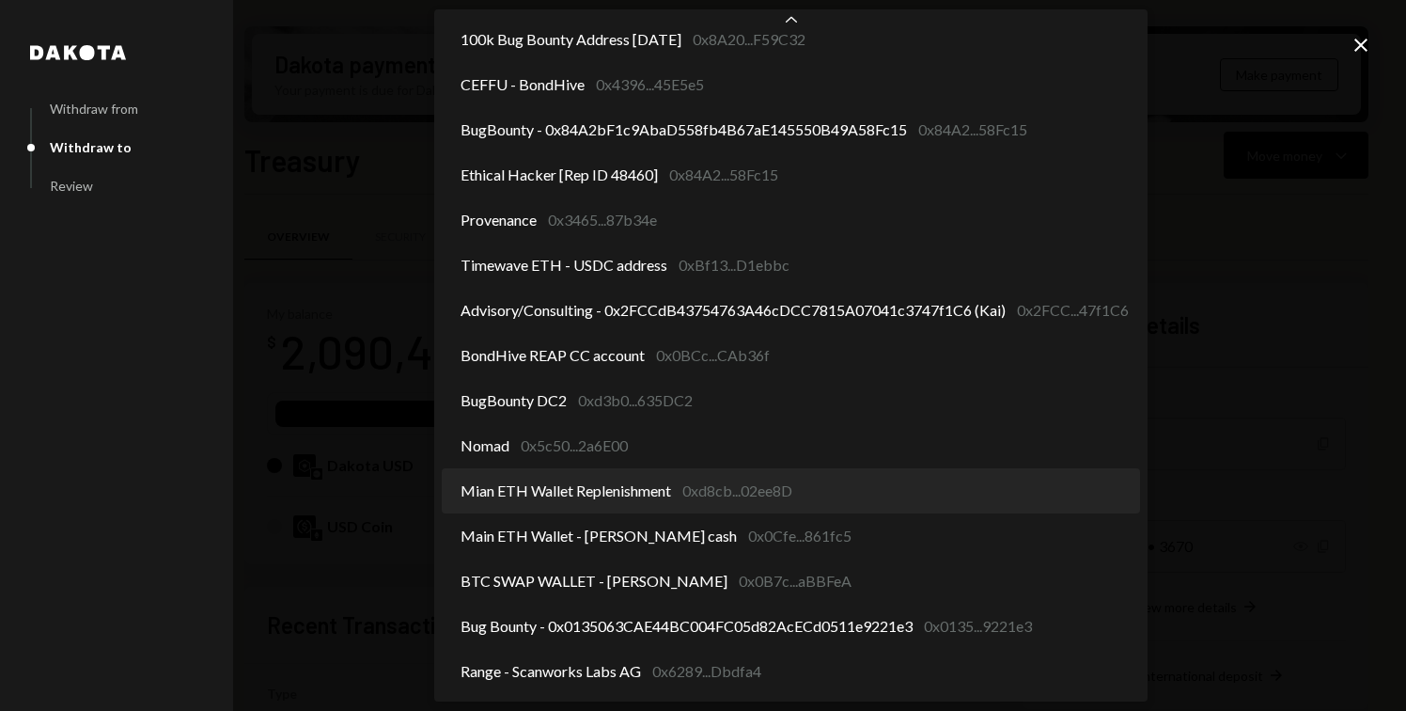
select select "**********"
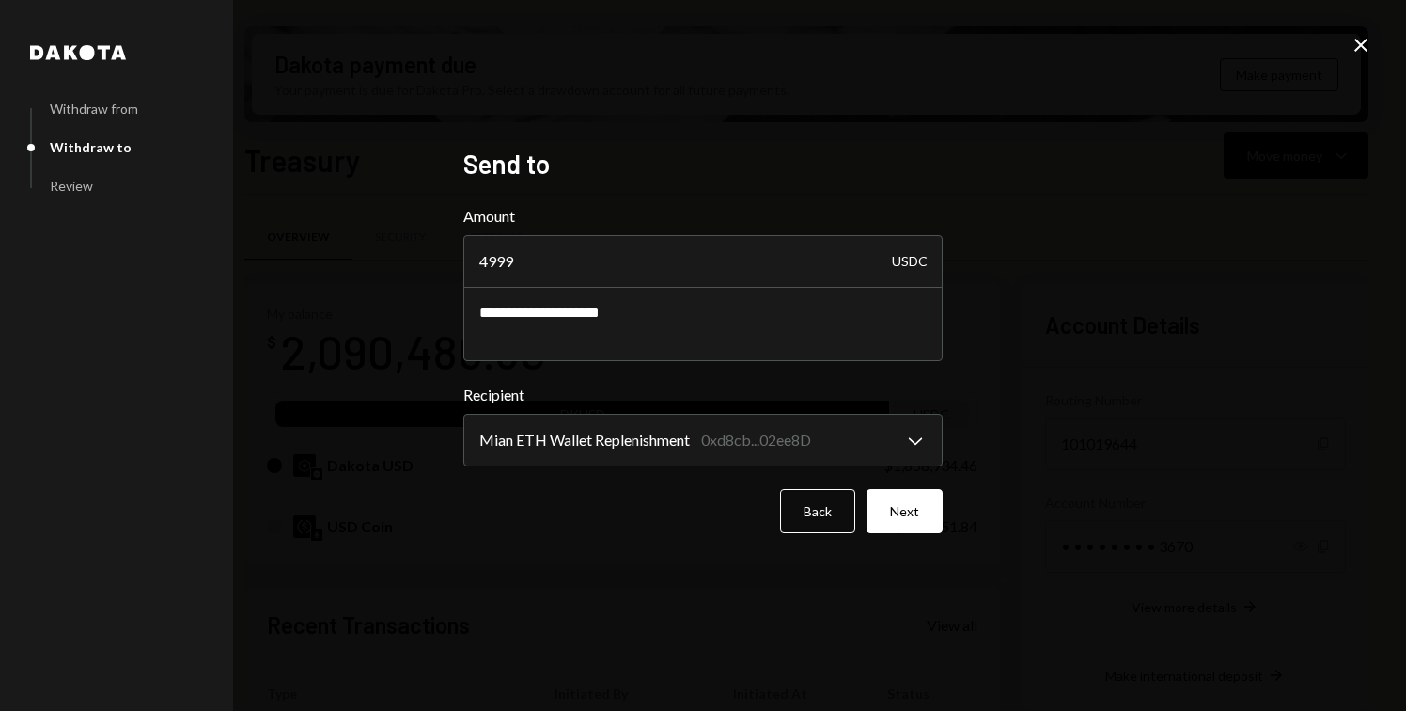
drag, startPoint x: 575, startPoint y: 253, endPoint x: 458, endPoint y: 249, distance: 117.6
click at [458, 249] on div "**********" at bounding box center [703, 355] width 525 height 461
type input "5000"
click at [900, 508] on button "Next" at bounding box center [905, 511] width 76 height 44
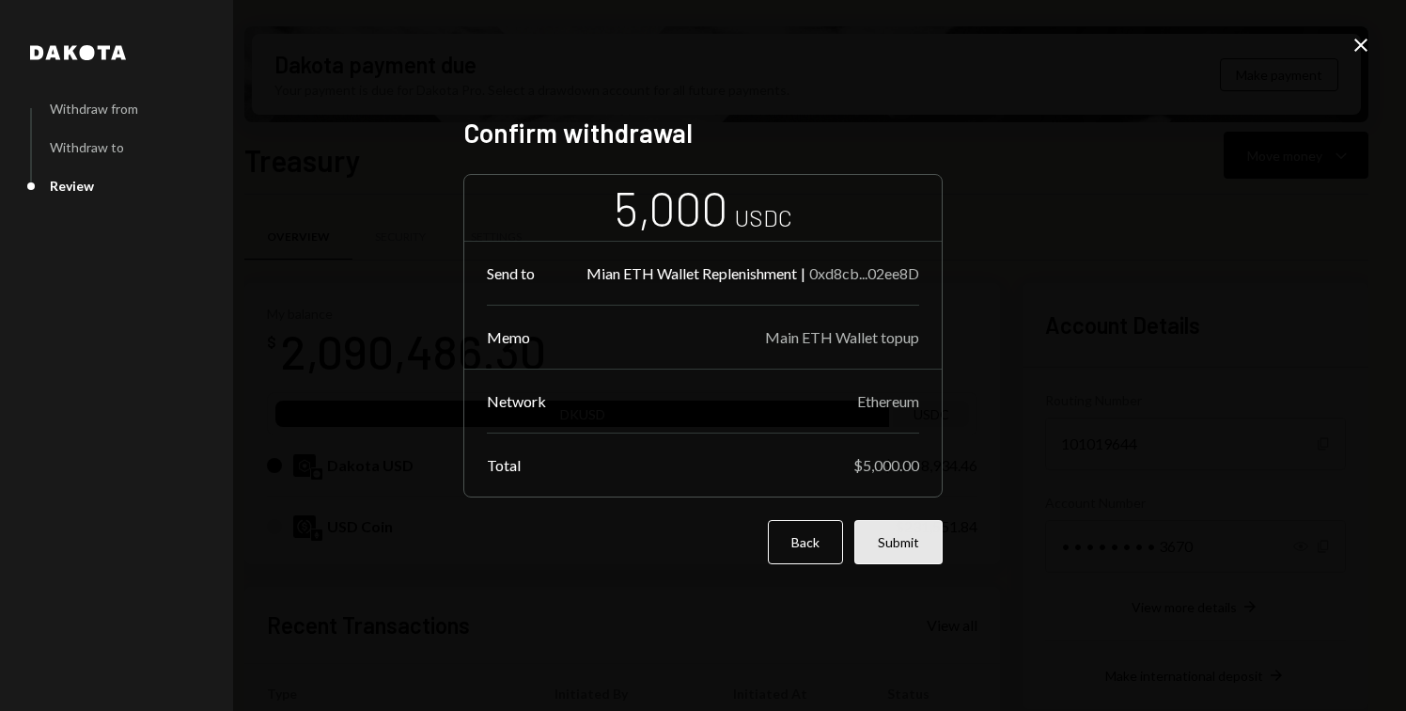
click at [899, 537] on button "Submit" at bounding box center [898, 542] width 88 height 44
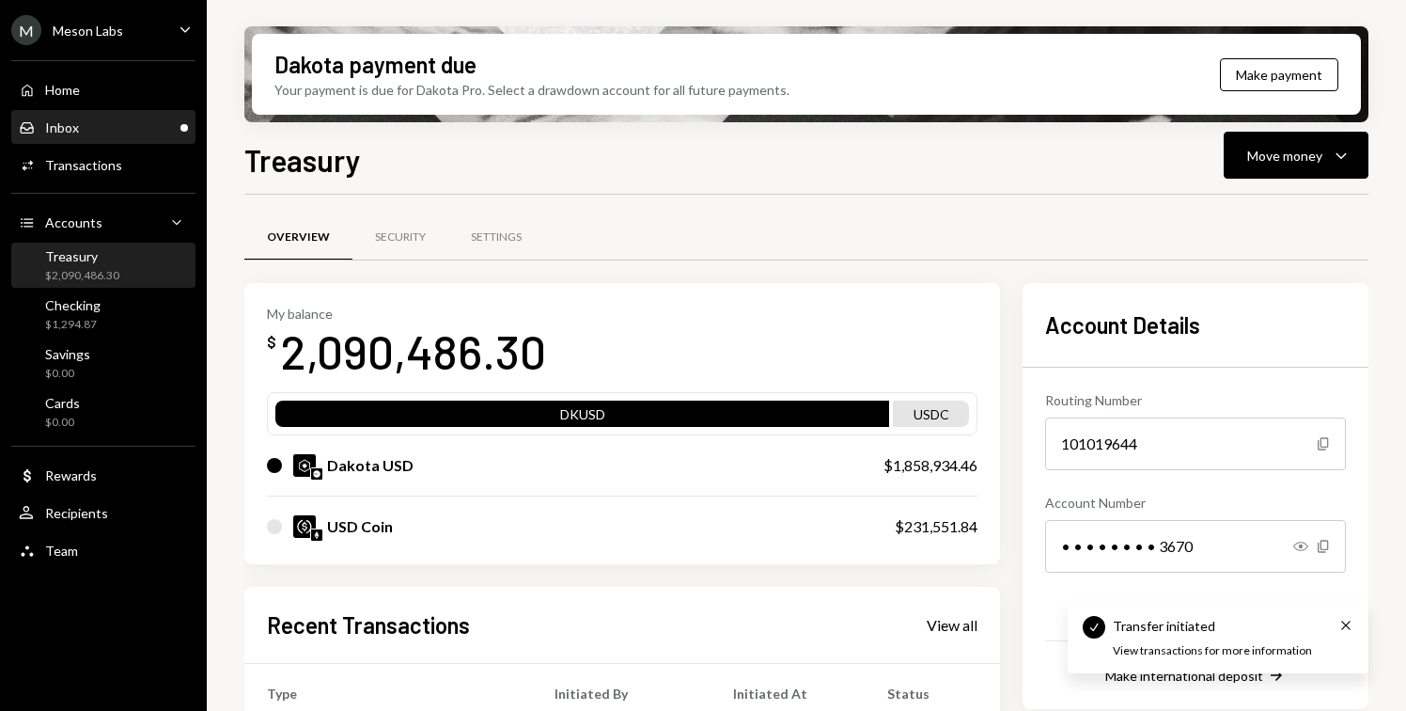
click at [127, 137] on div "Inbox Inbox" at bounding box center [103, 128] width 169 height 32
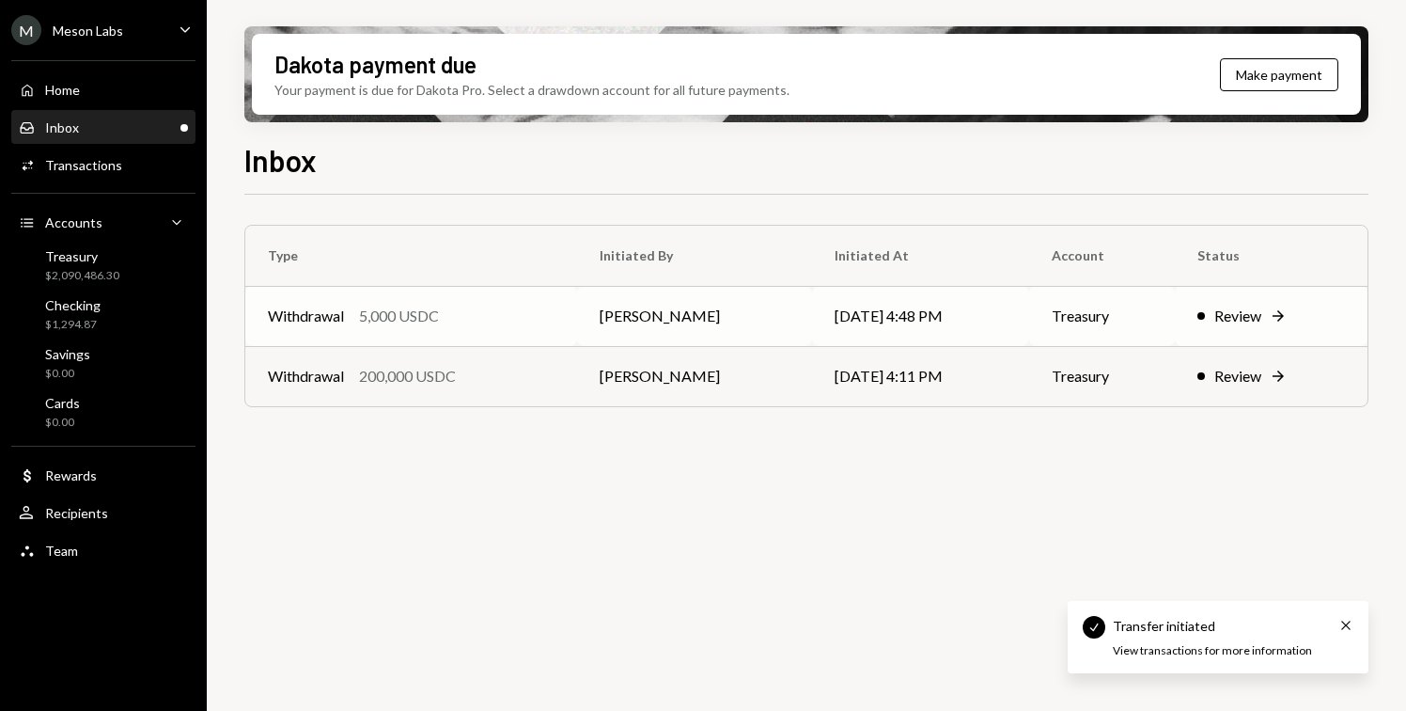
click at [446, 328] on td "Withdrawal 5,000 USDC" at bounding box center [411, 316] width 332 height 60
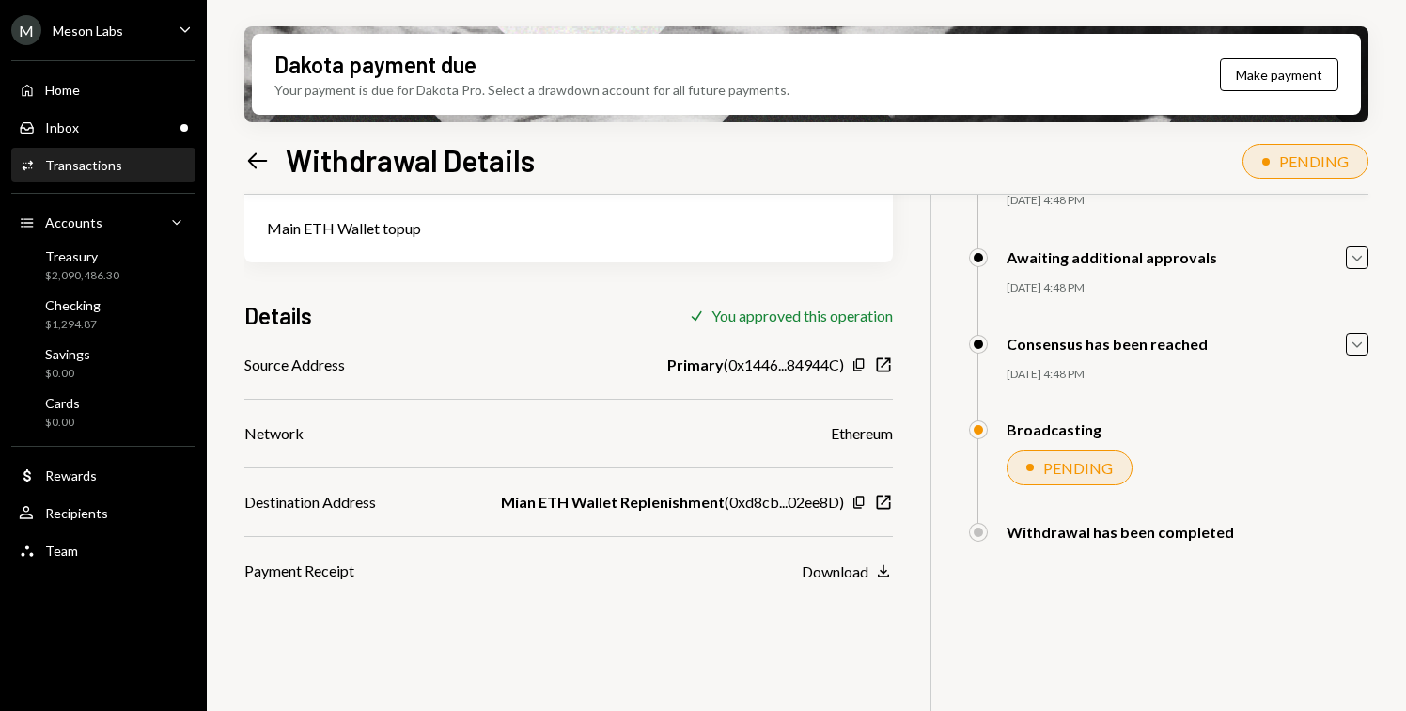
scroll to position [150, 0]
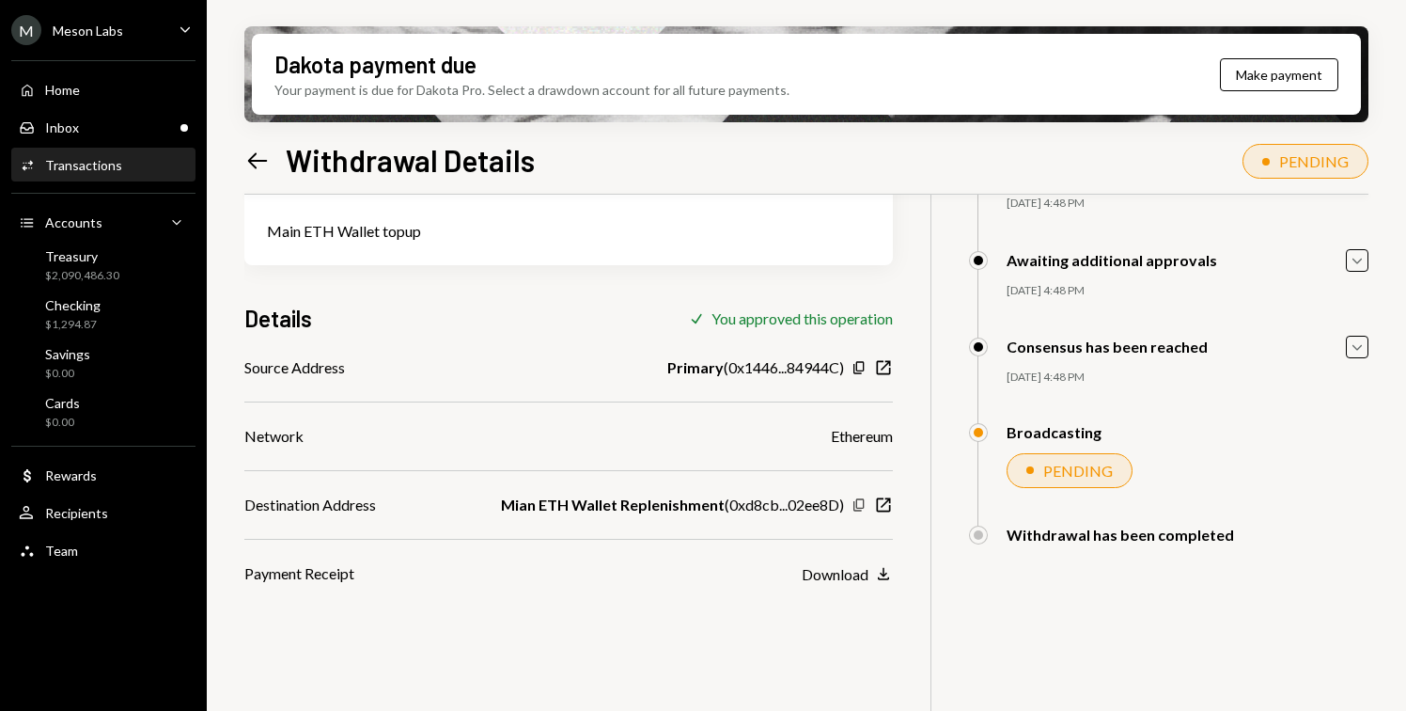
scroll to position [150, 0]
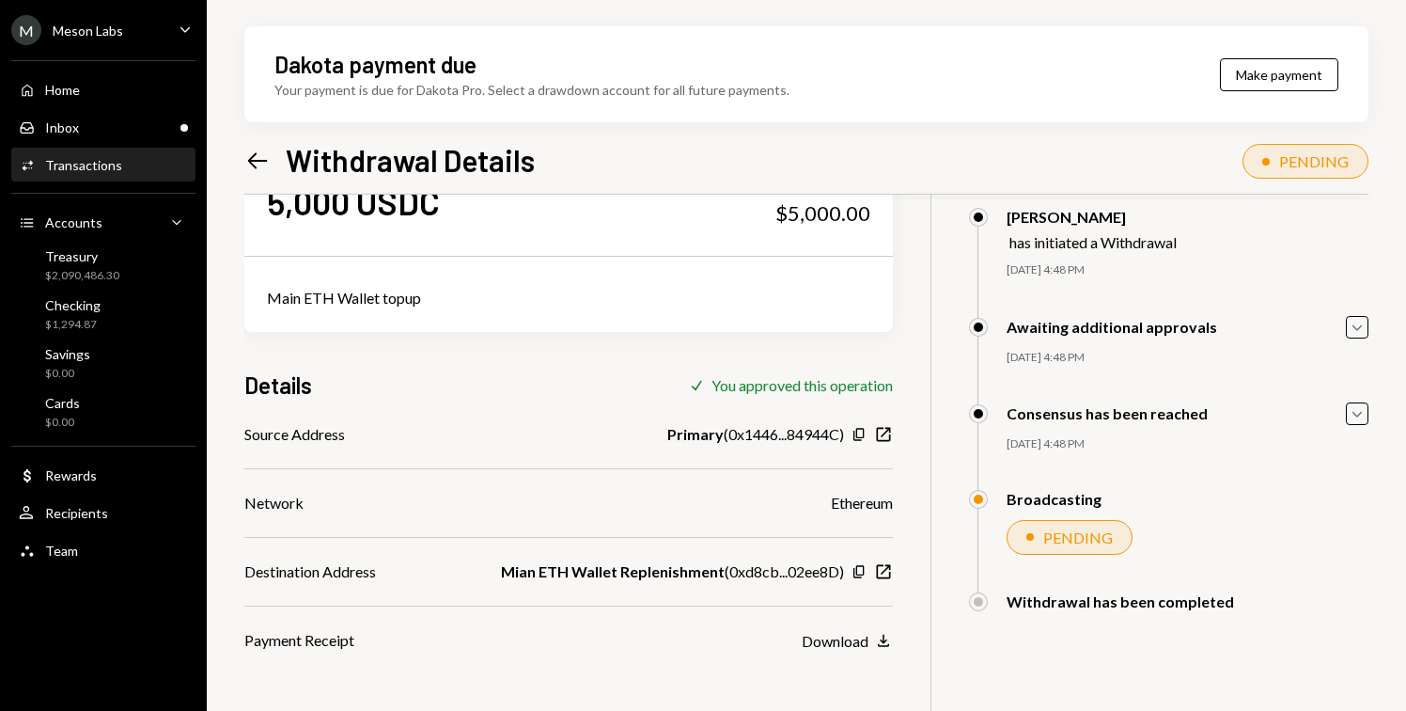
scroll to position [150, 0]
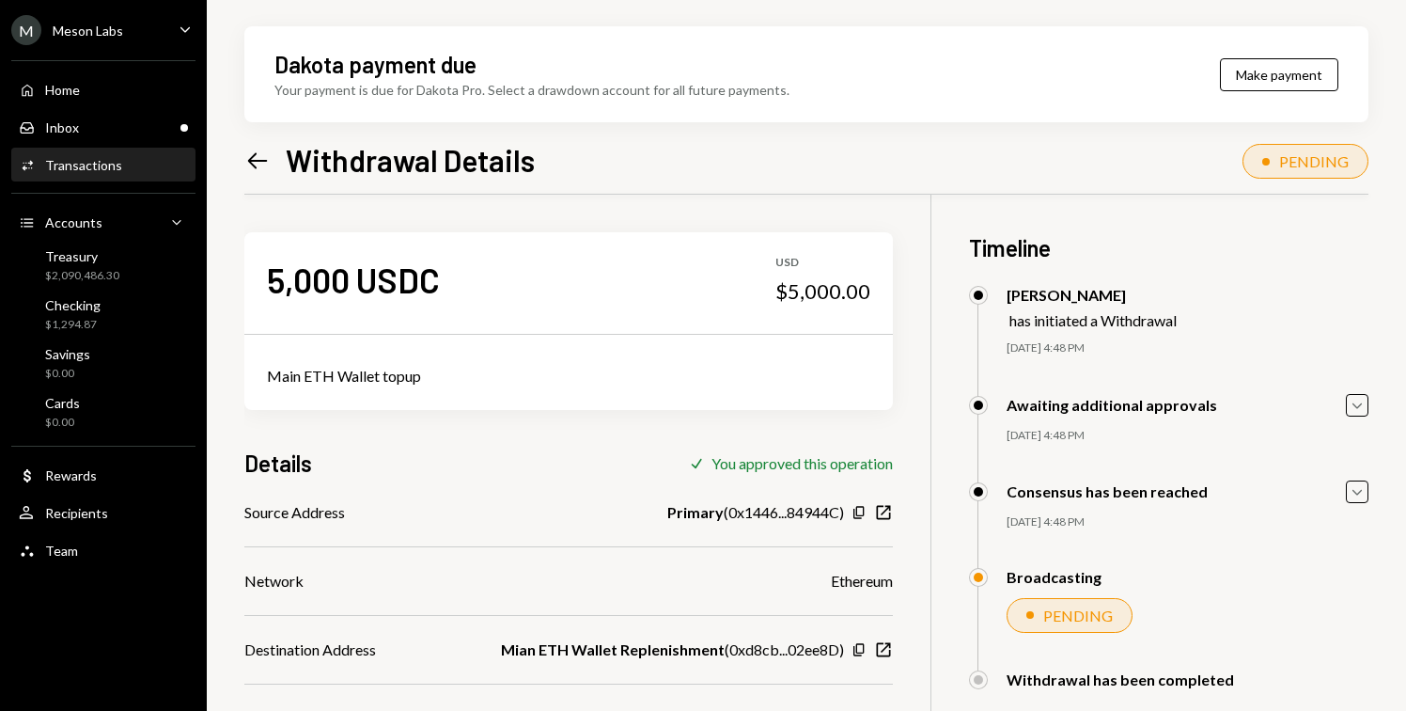
scroll to position [150, 0]
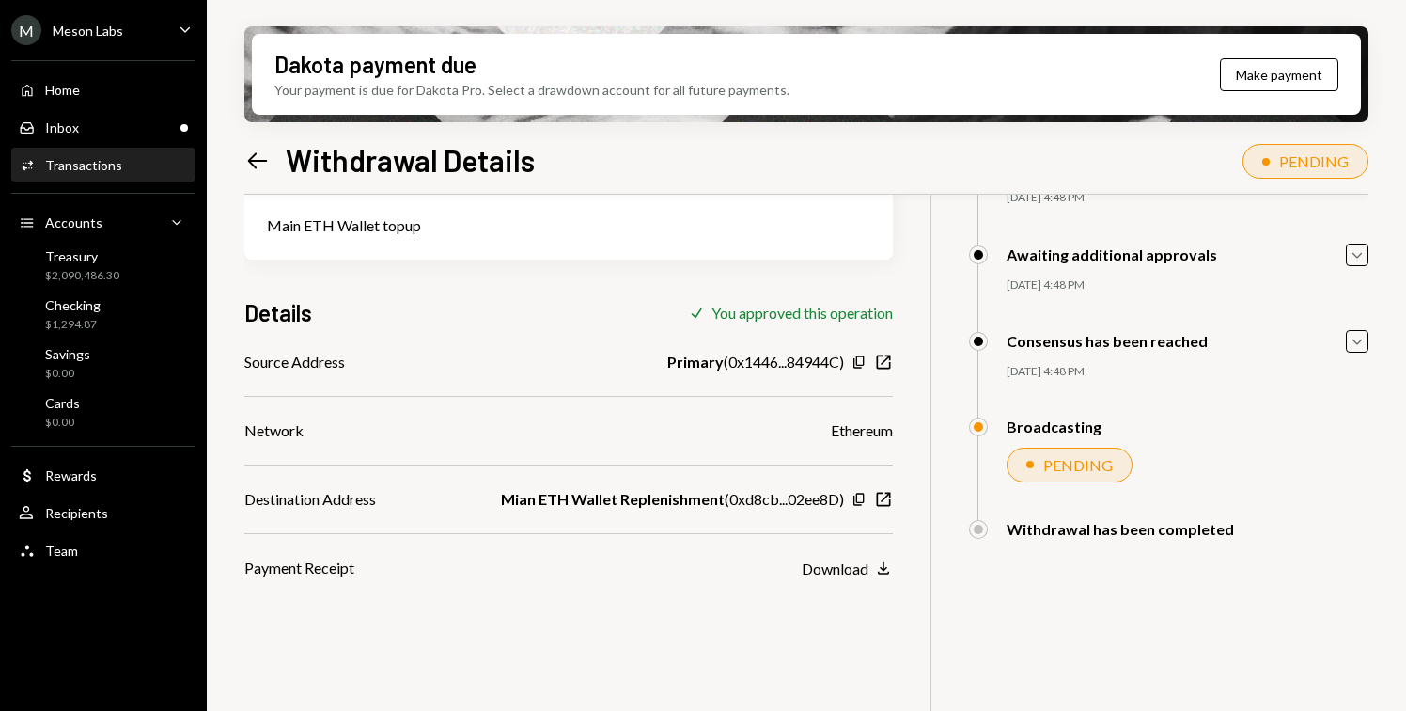
click at [84, 152] on div "Activities Transactions" at bounding box center [103, 165] width 169 height 32
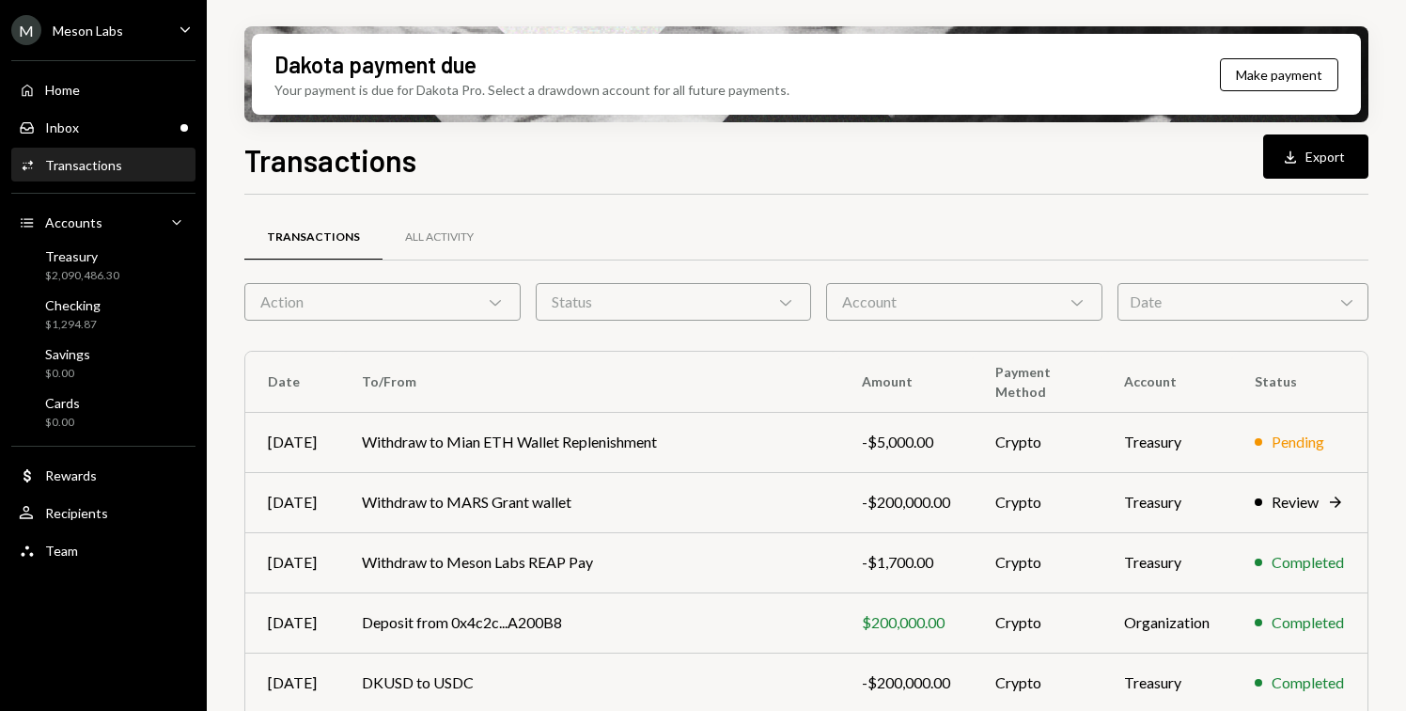
click at [94, 289] on div "Home Home Inbox Inbox Activities Transactions Accounts Accounts Caret Down Trea…" at bounding box center [103, 310] width 207 height 522
click at [100, 272] on div "$2,090,486.30" at bounding box center [82, 276] width 74 height 16
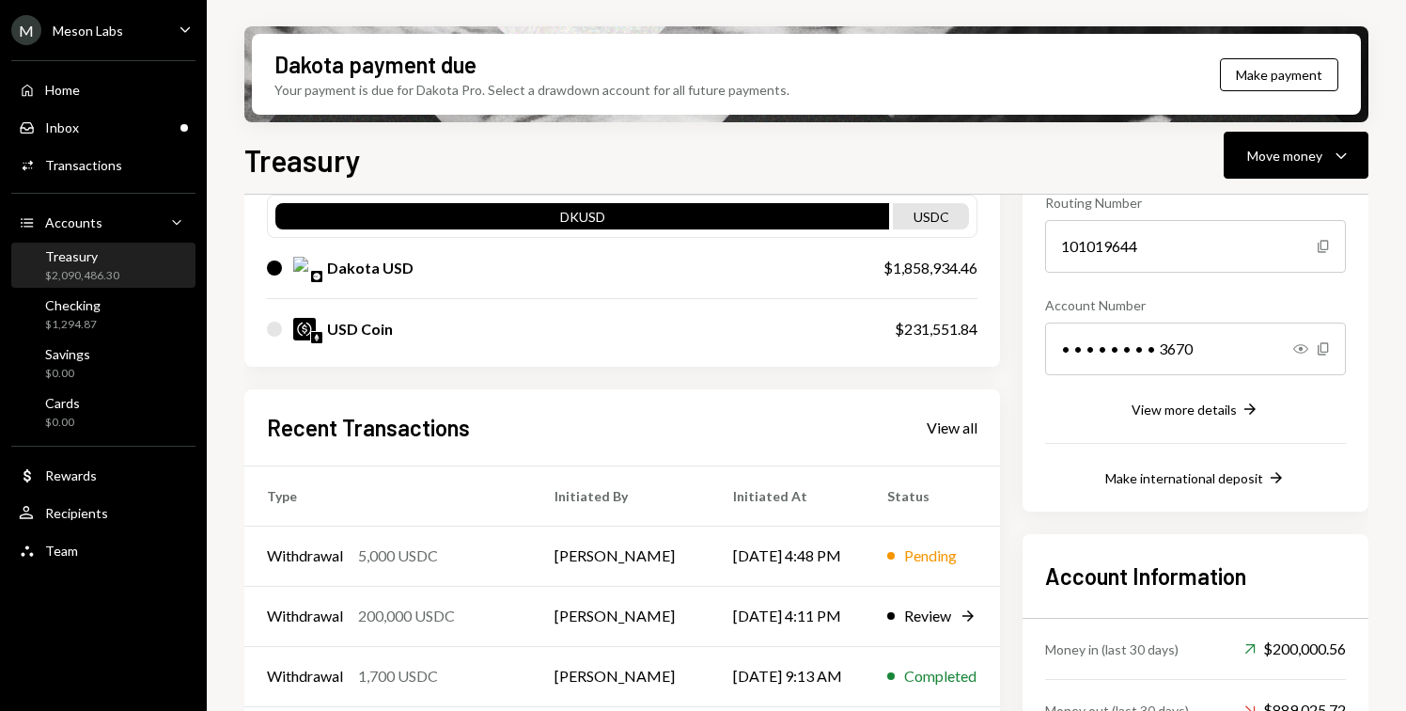
scroll to position [329, 0]
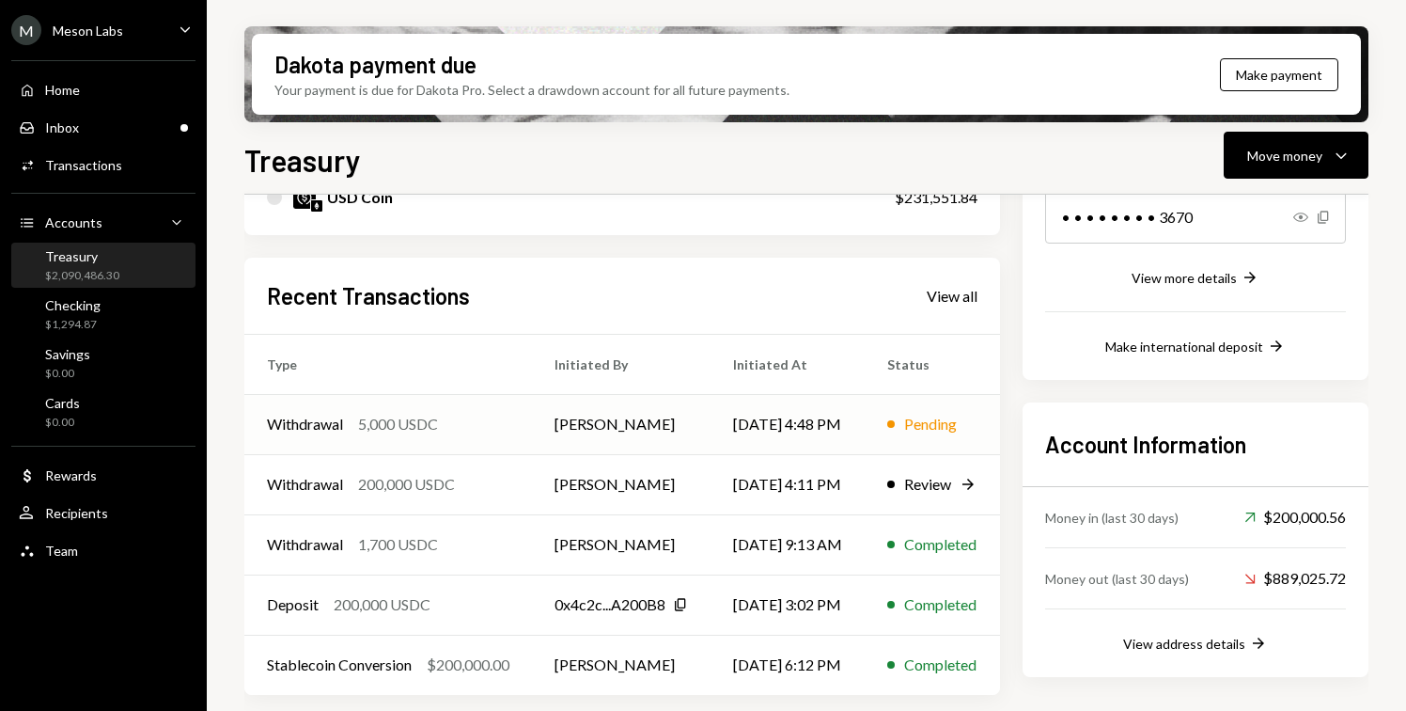
click at [450, 424] on div "Withdrawal 5,000 USDC" at bounding box center [388, 424] width 243 height 23
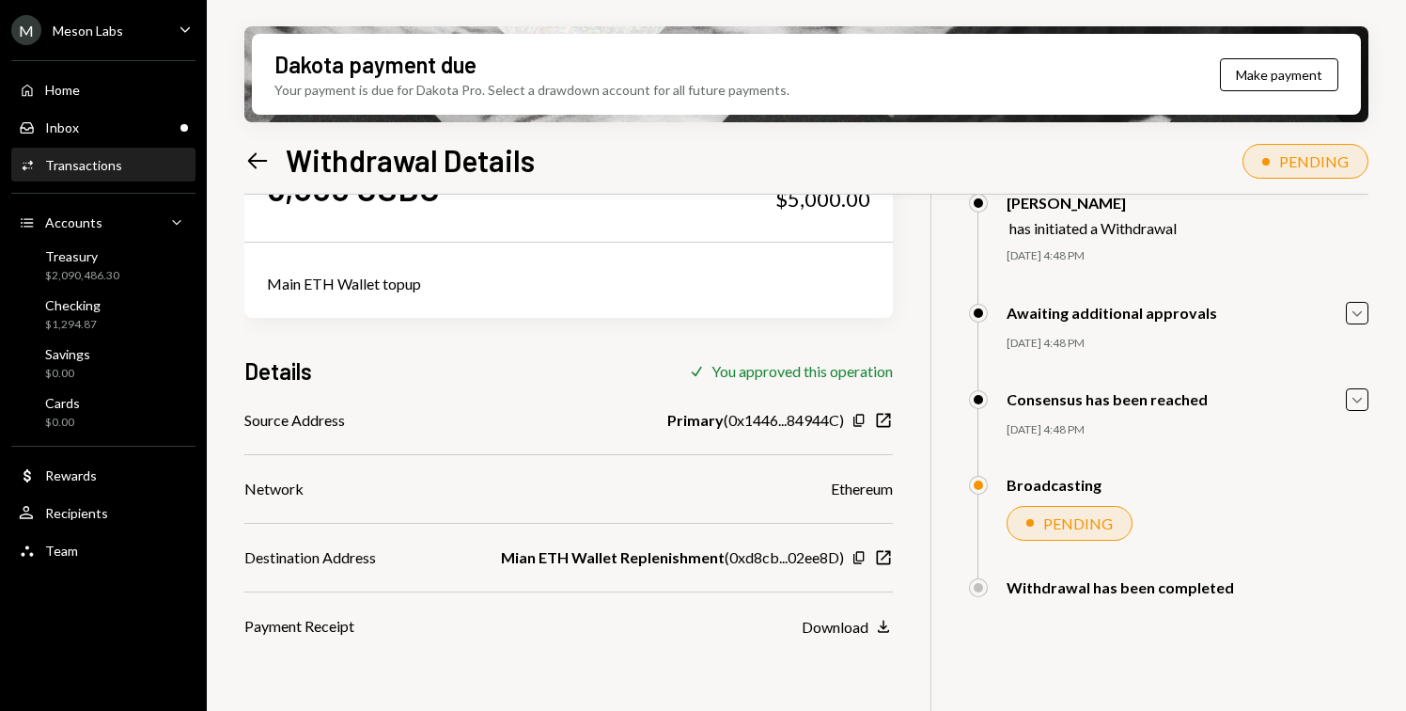
scroll to position [150, 0]
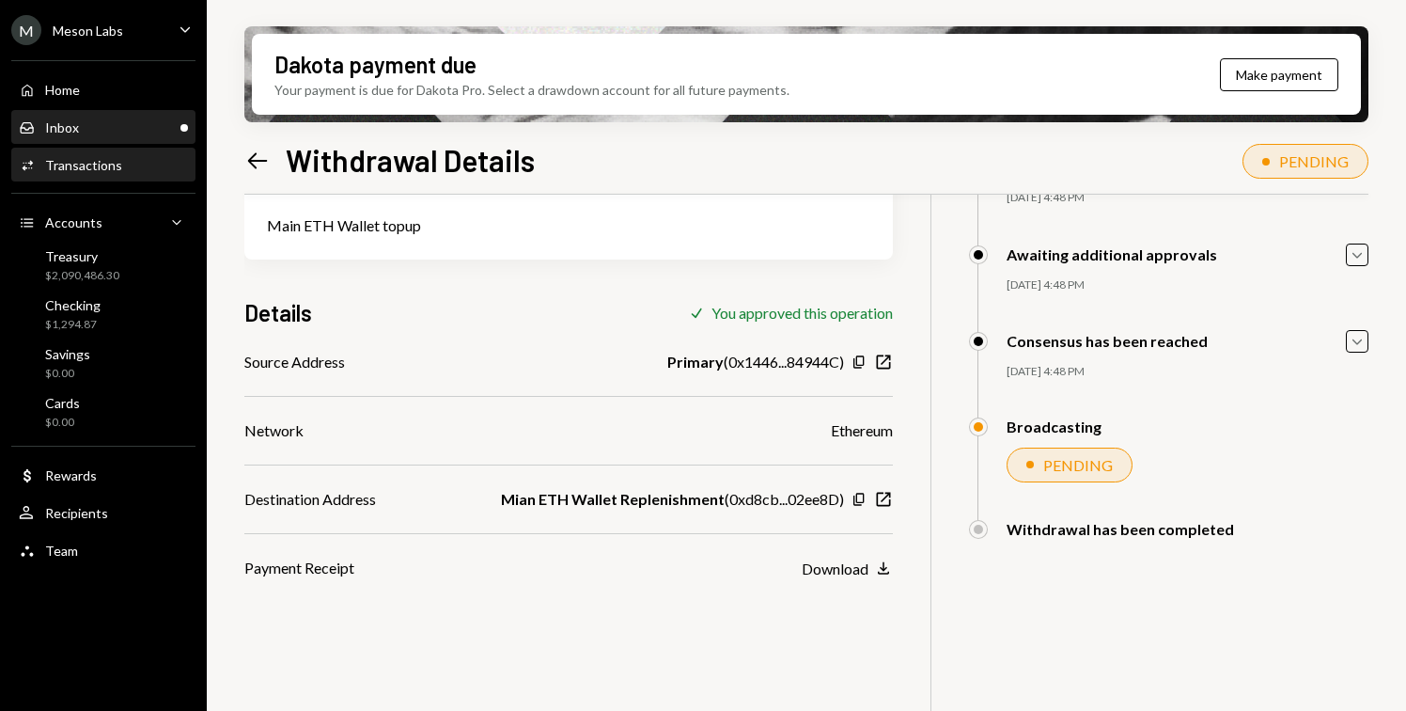
click at [101, 135] on div "Inbox Inbox" at bounding box center [103, 128] width 169 height 32
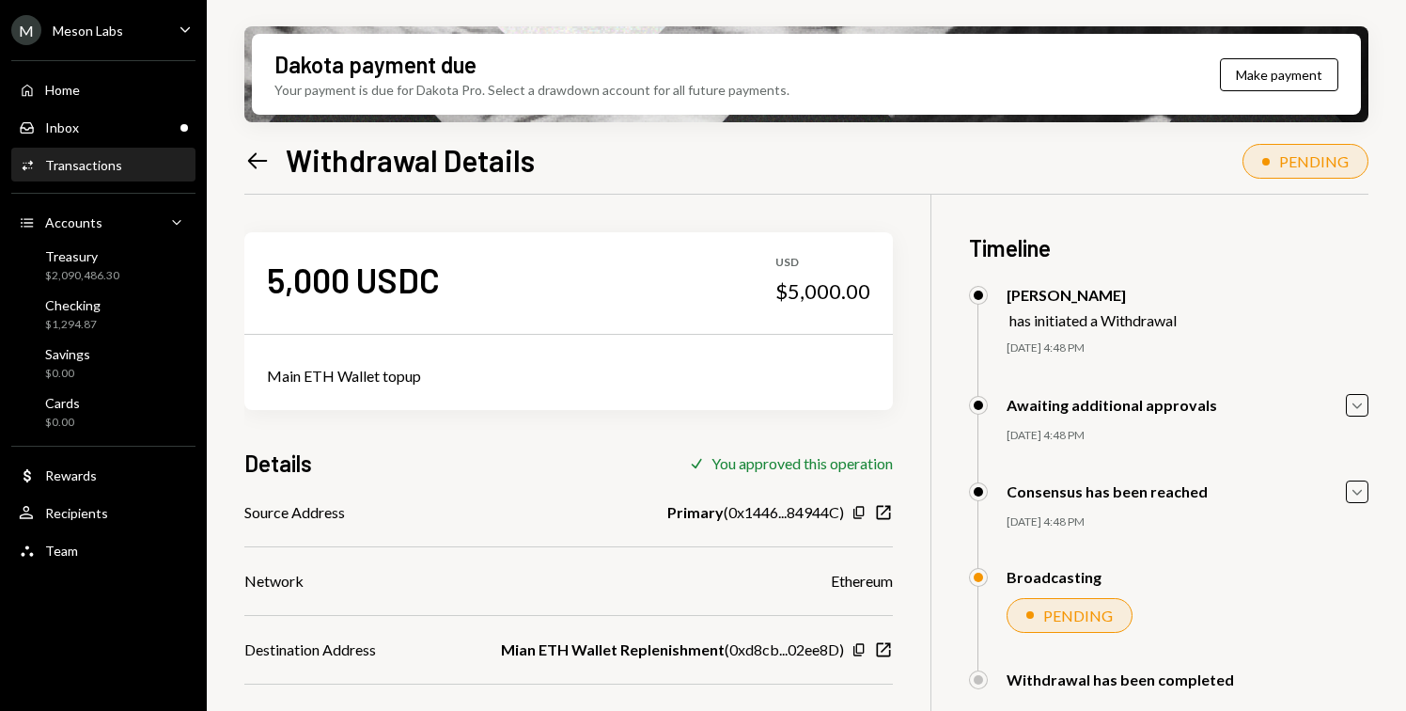
scroll to position [150, 0]
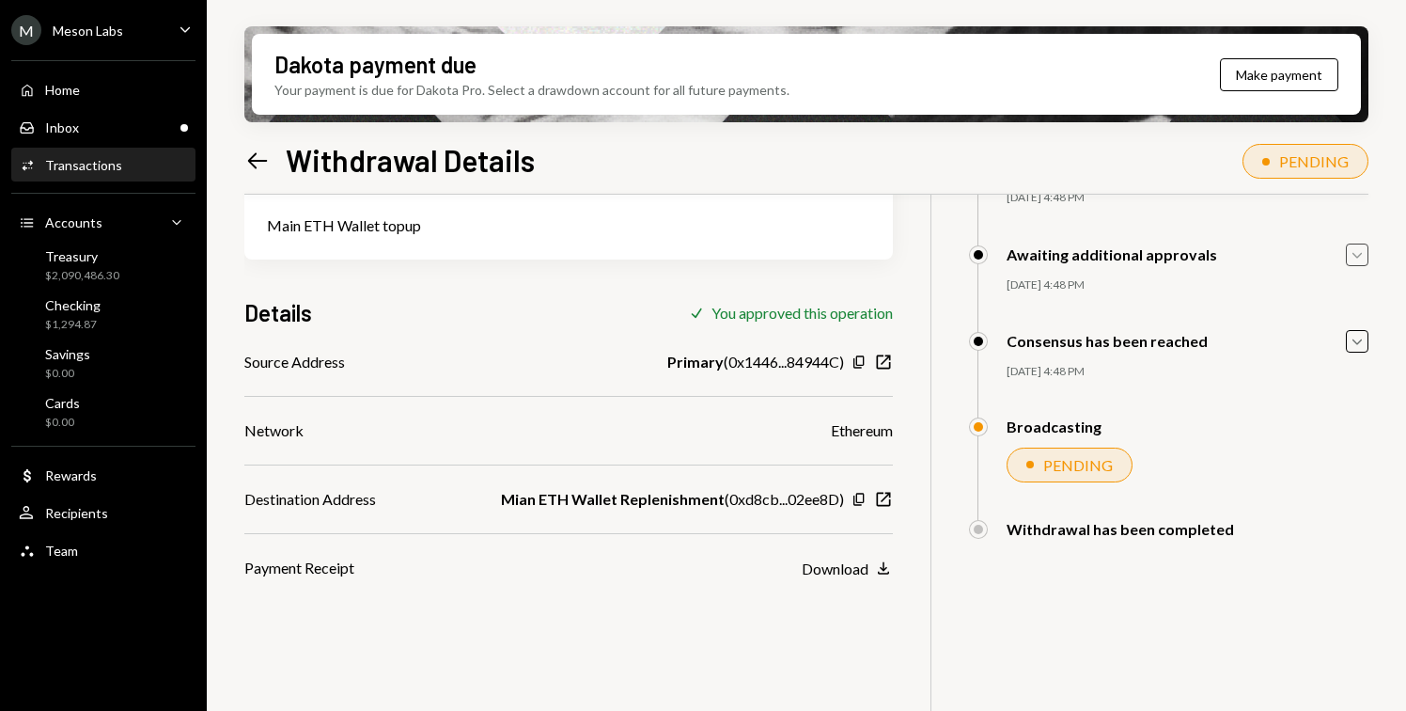
click at [1358, 264] on icon "Caret Down" at bounding box center [1357, 254] width 21 height 21
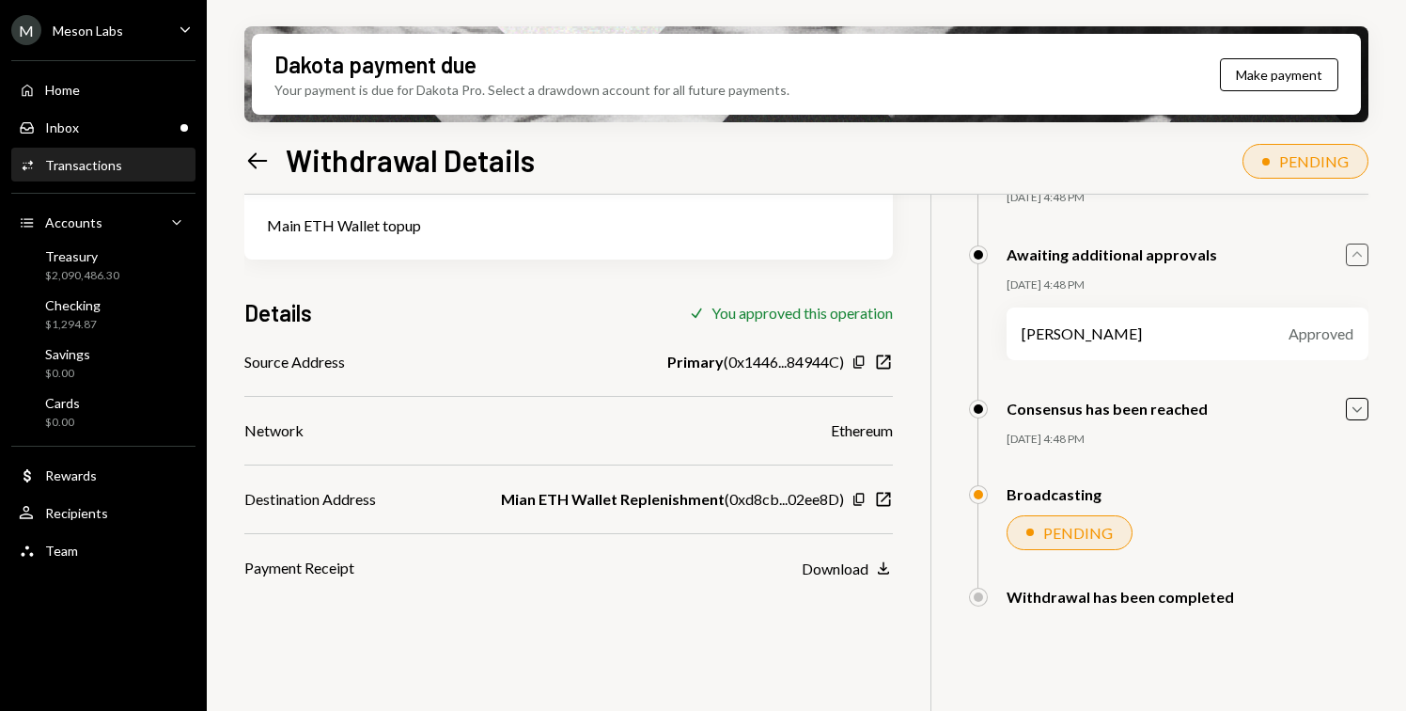
click at [1358, 264] on icon "Caret Up" at bounding box center [1357, 254] width 21 height 21
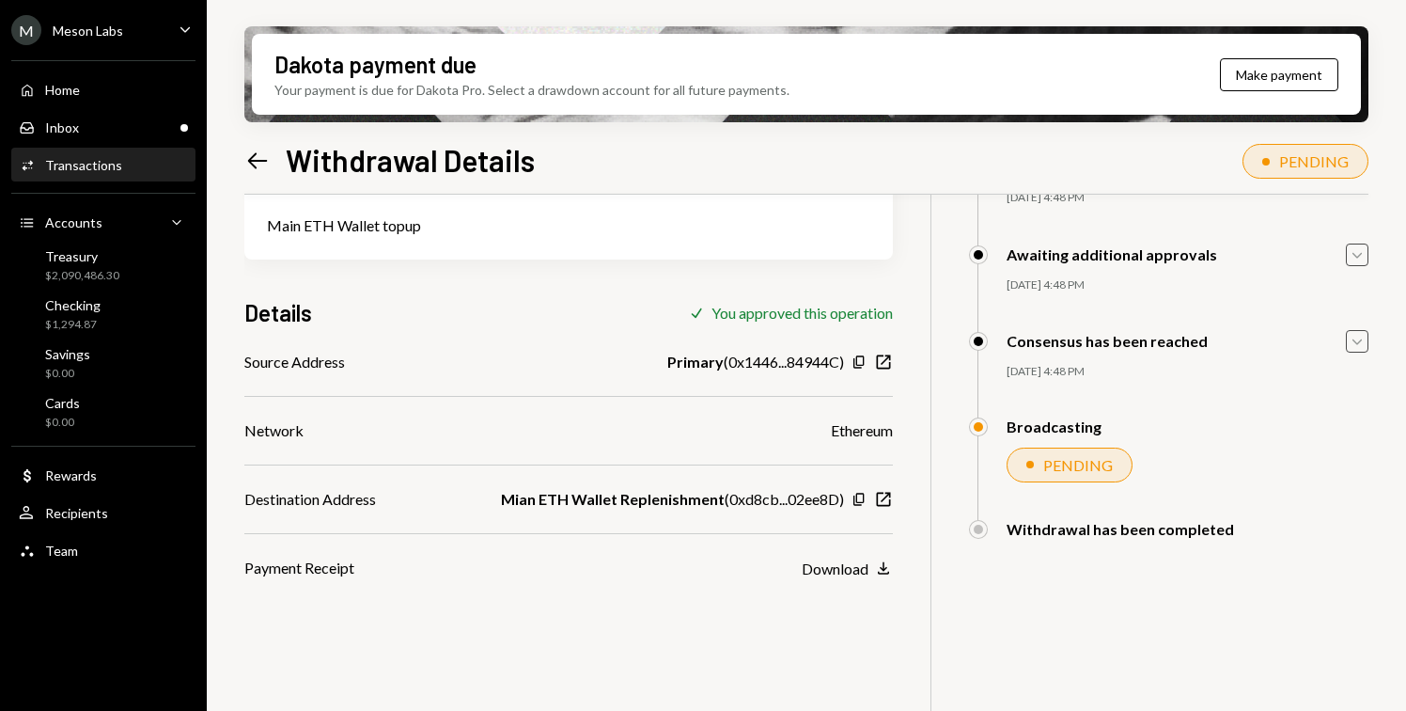
click at [1352, 342] on icon "Caret Down" at bounding box center [1357, 341] width 21 height 21
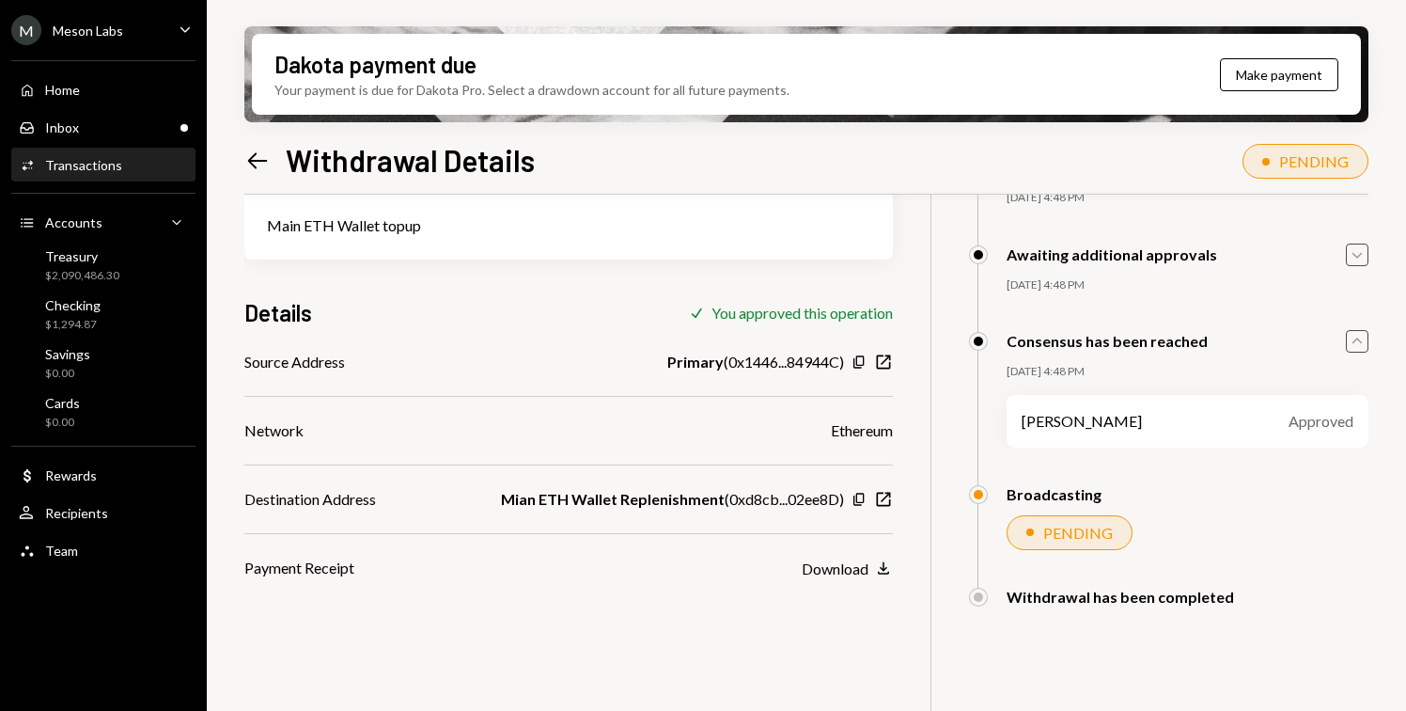
click at [1353, 341] on icon "Caret Up" at bounding box center [1357, 341] width 21 height 21
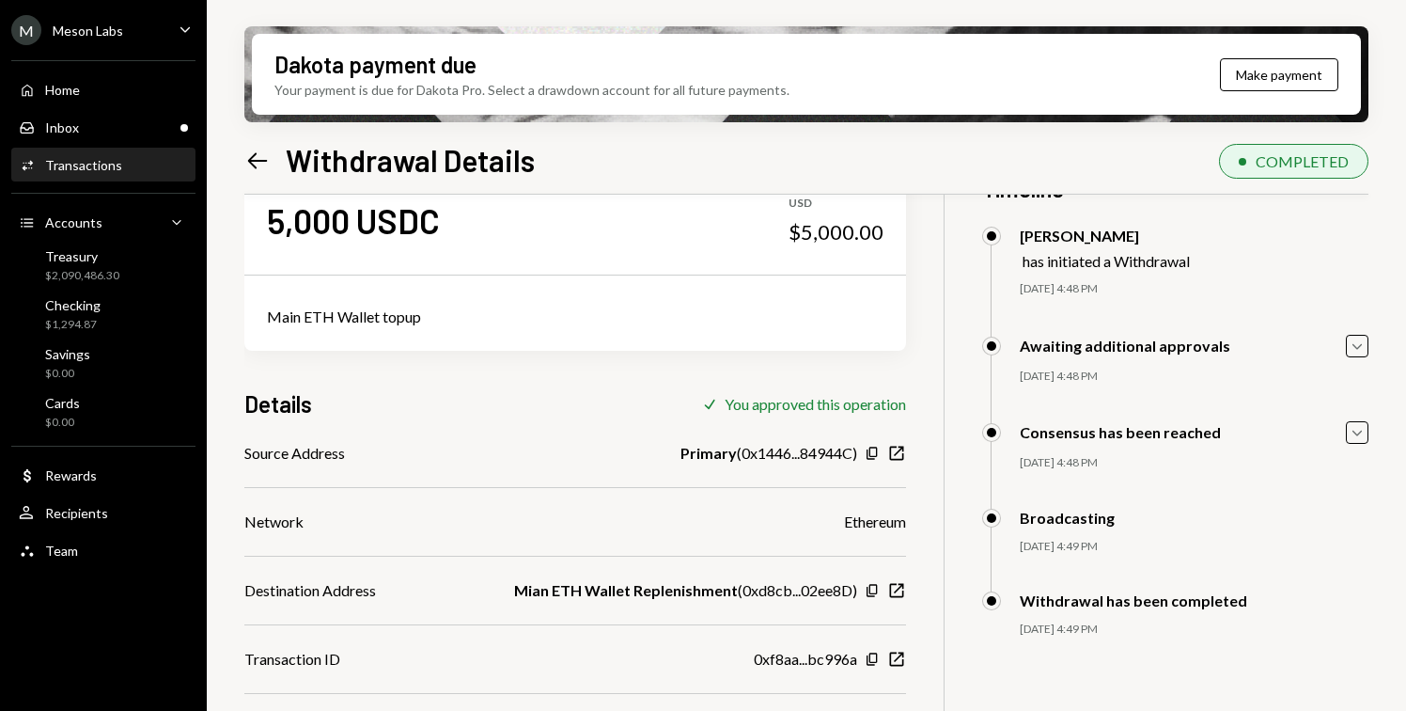
scroll to position [150, 0]
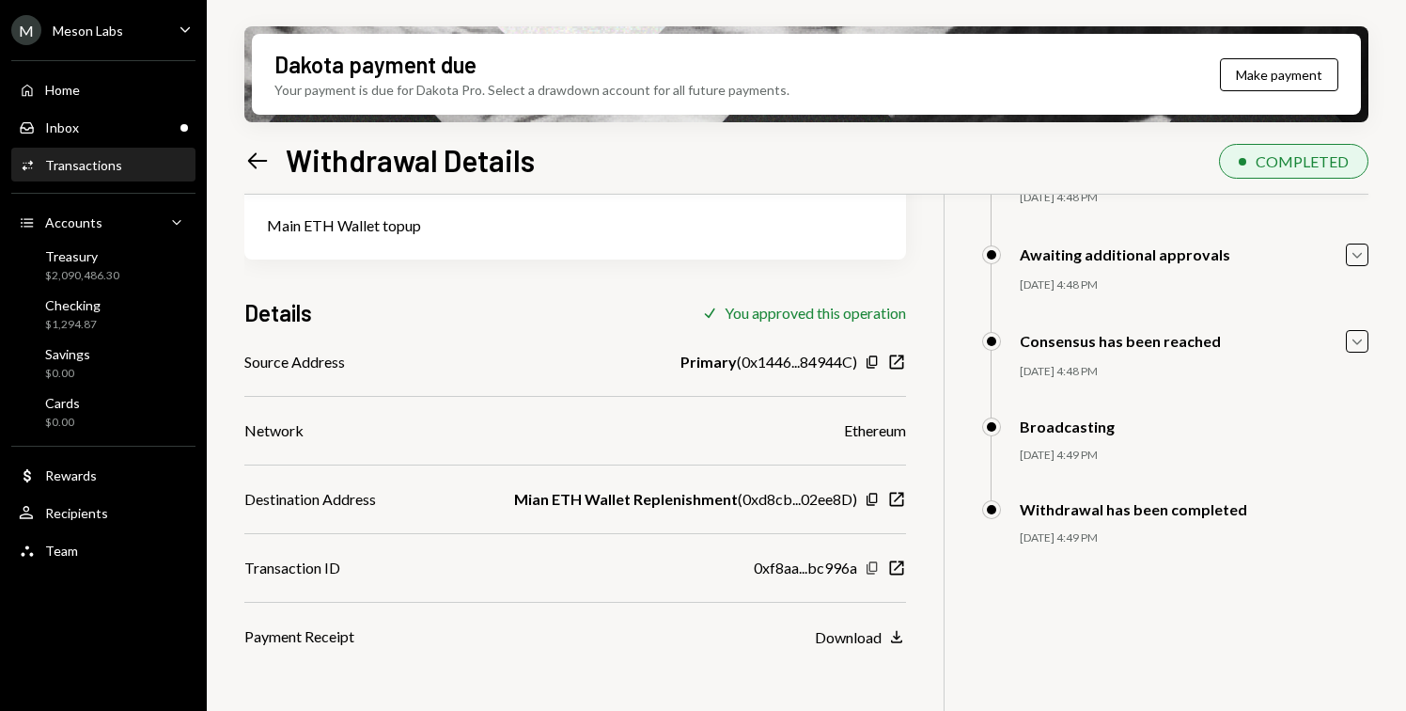
click at [877, 561] on icon "button" at bounding box center [872, 567] width 10 height 12
